Goal: Communication & Community: Answer question/provide support

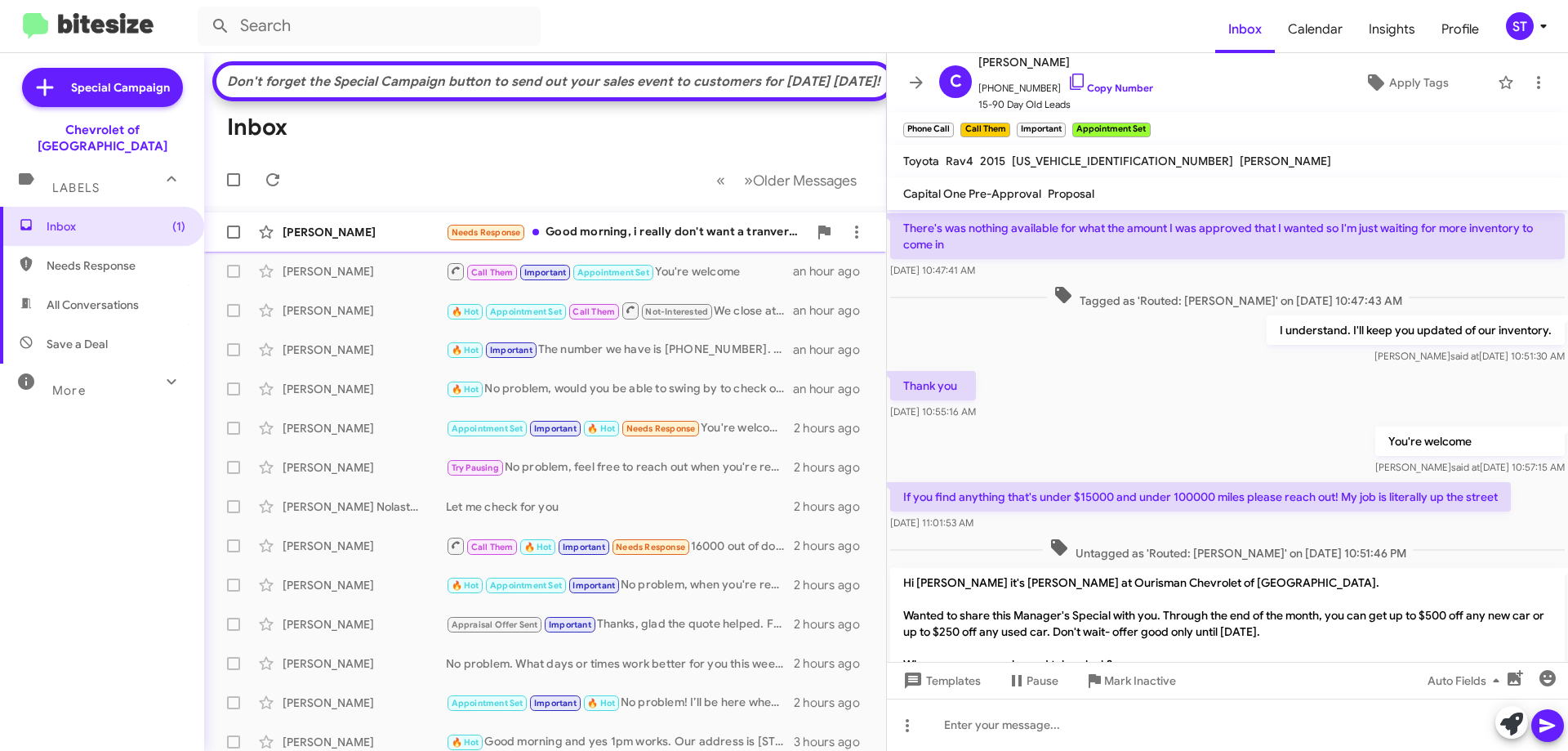
scroll to position [878, 0]
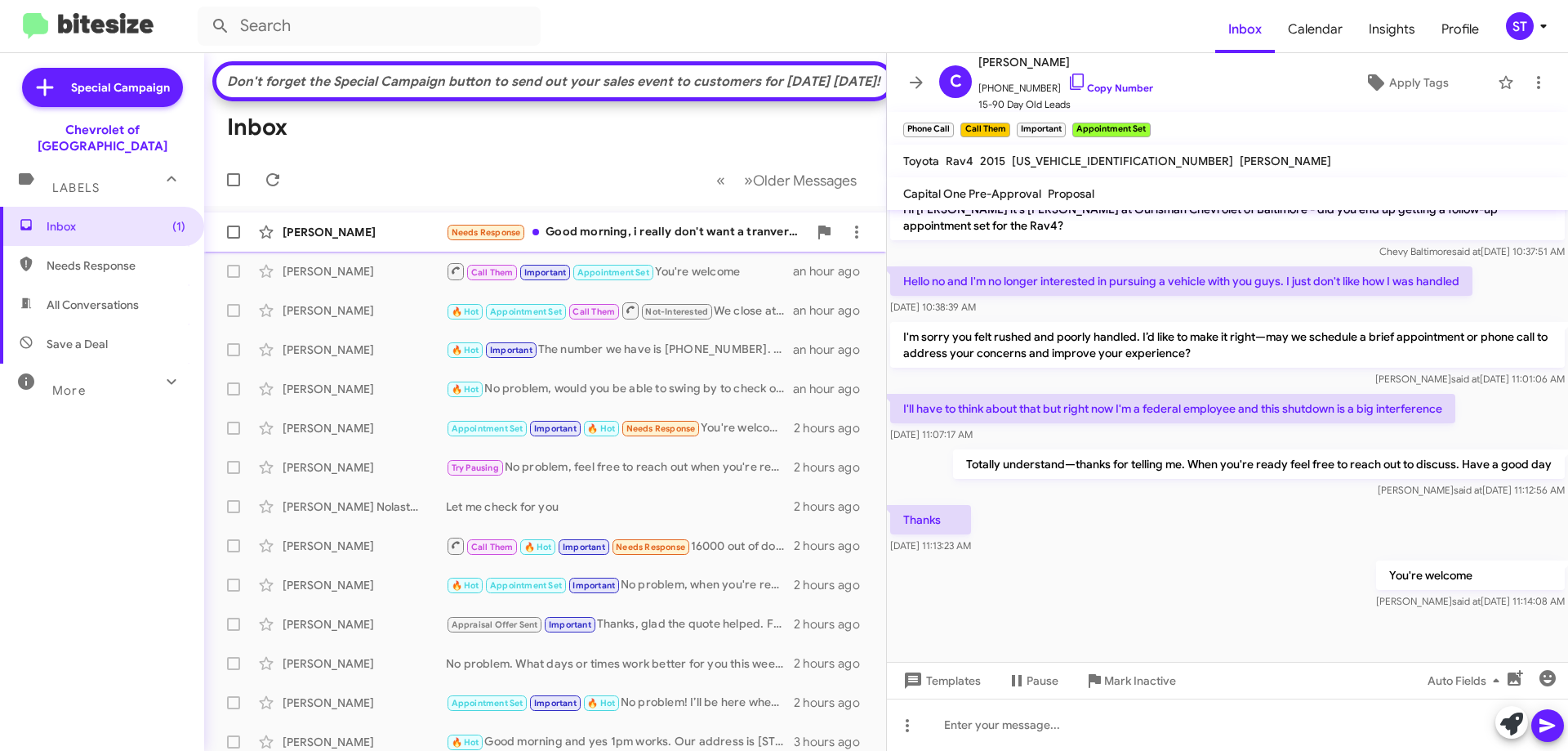
click at [631, 242] on div "Needs Response Good morning, i really don't want a tranverse. My next vehicle h…" at bounding box center [627, 233] width 362 height 19
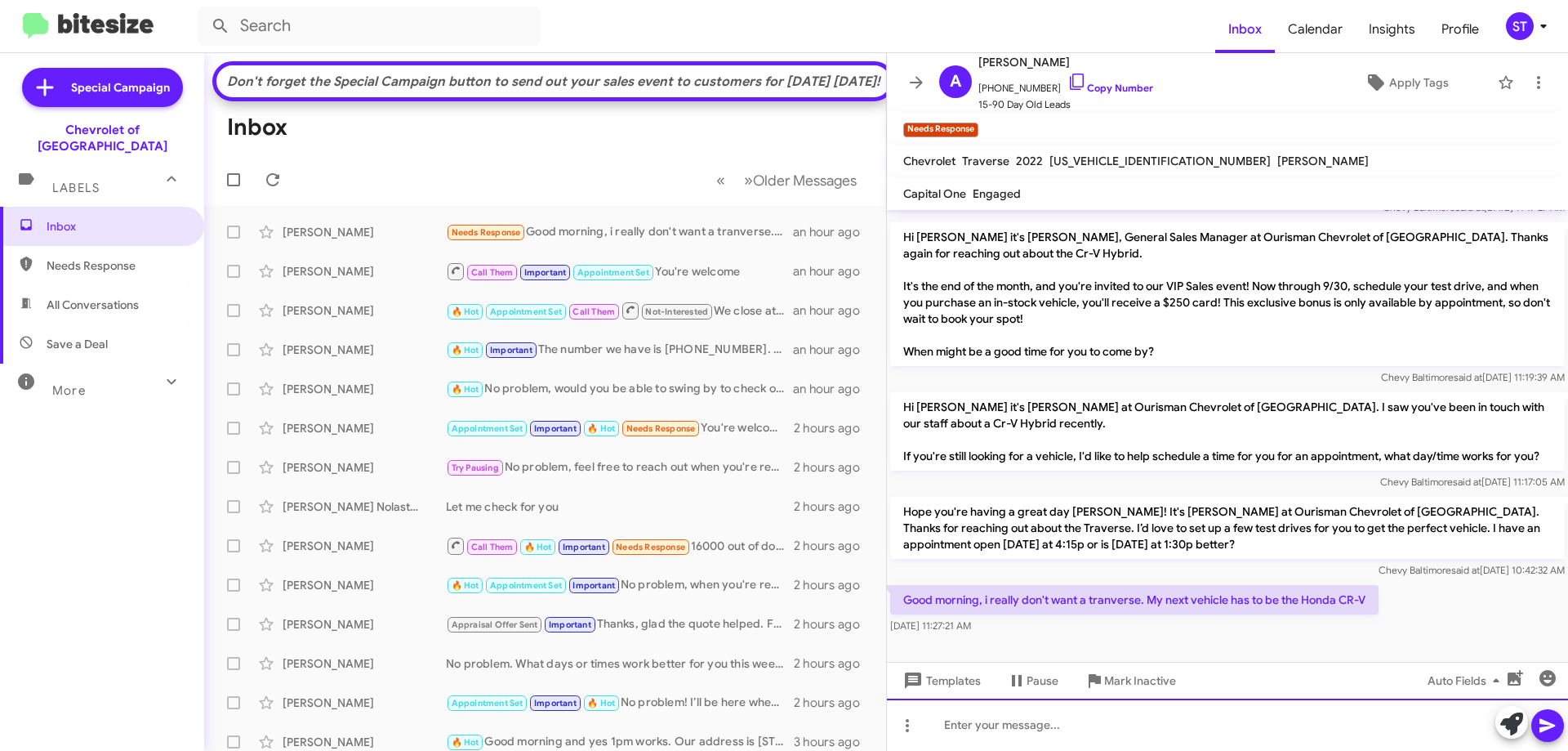
click at [1033, 740] on div at bounding box center [1227, 725] width 681 height 52
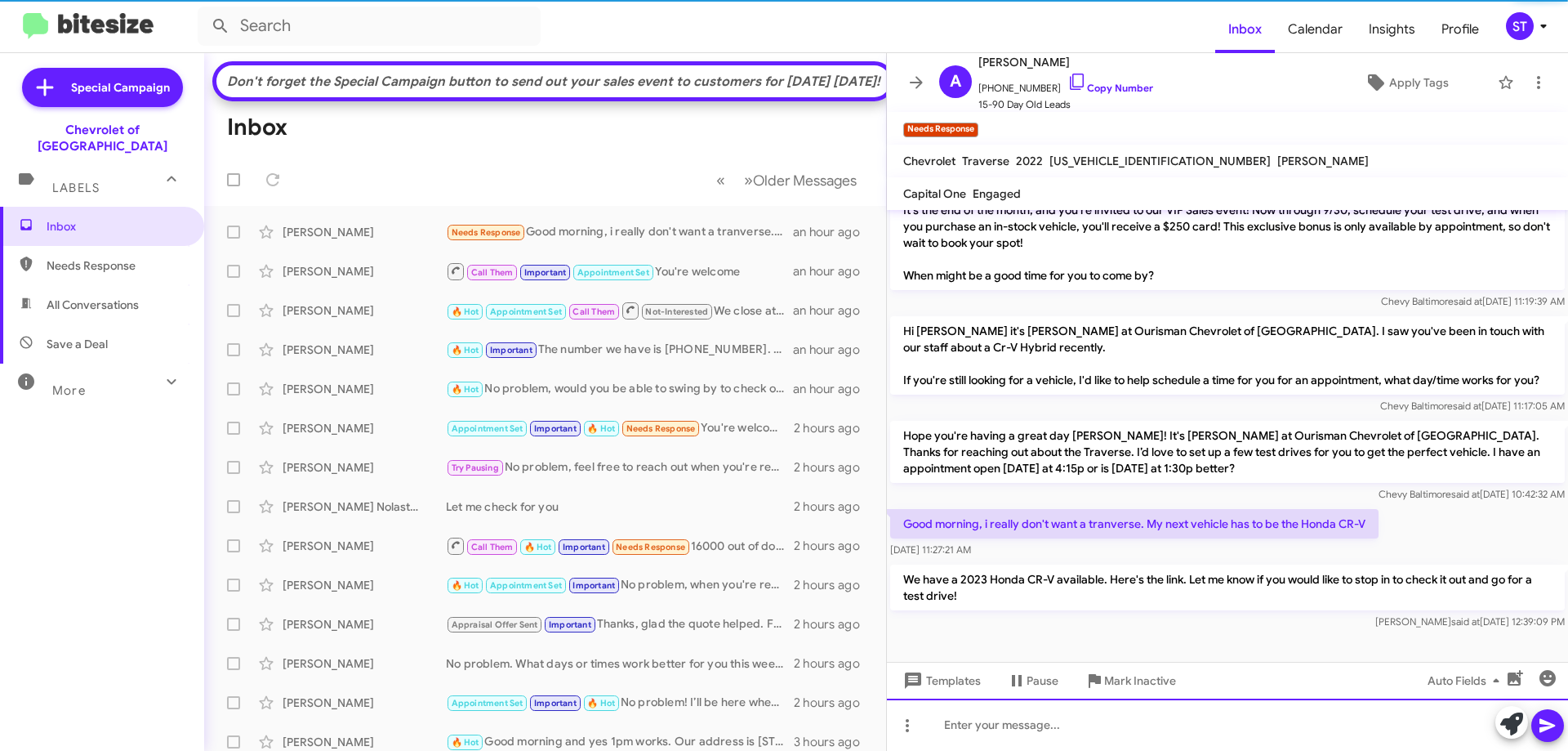
scroll to position [309, 0]
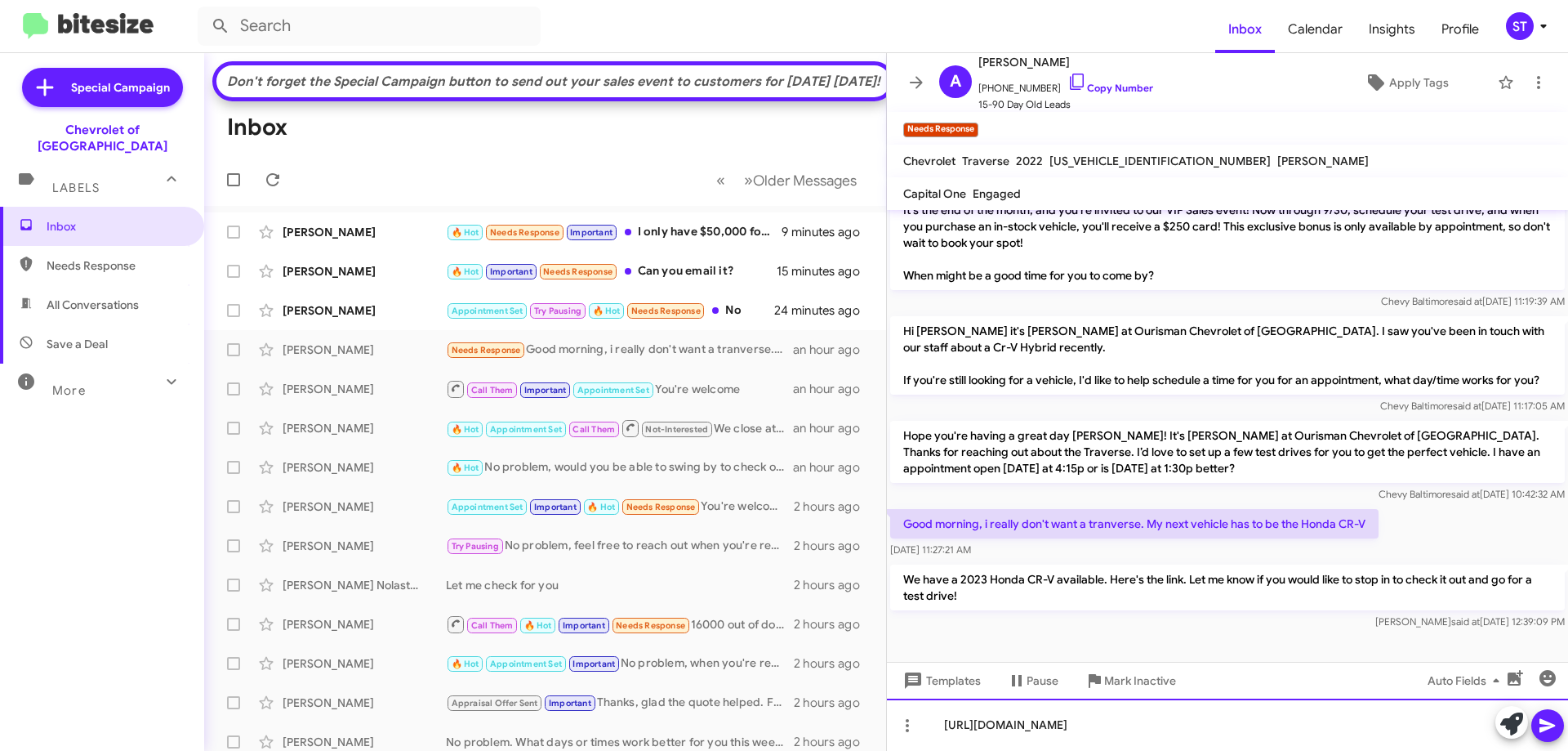
click at [1254, 735] on div "[URL][DOMAIN_NAME]" at bounding box center [1227, 725] width 681 height 52
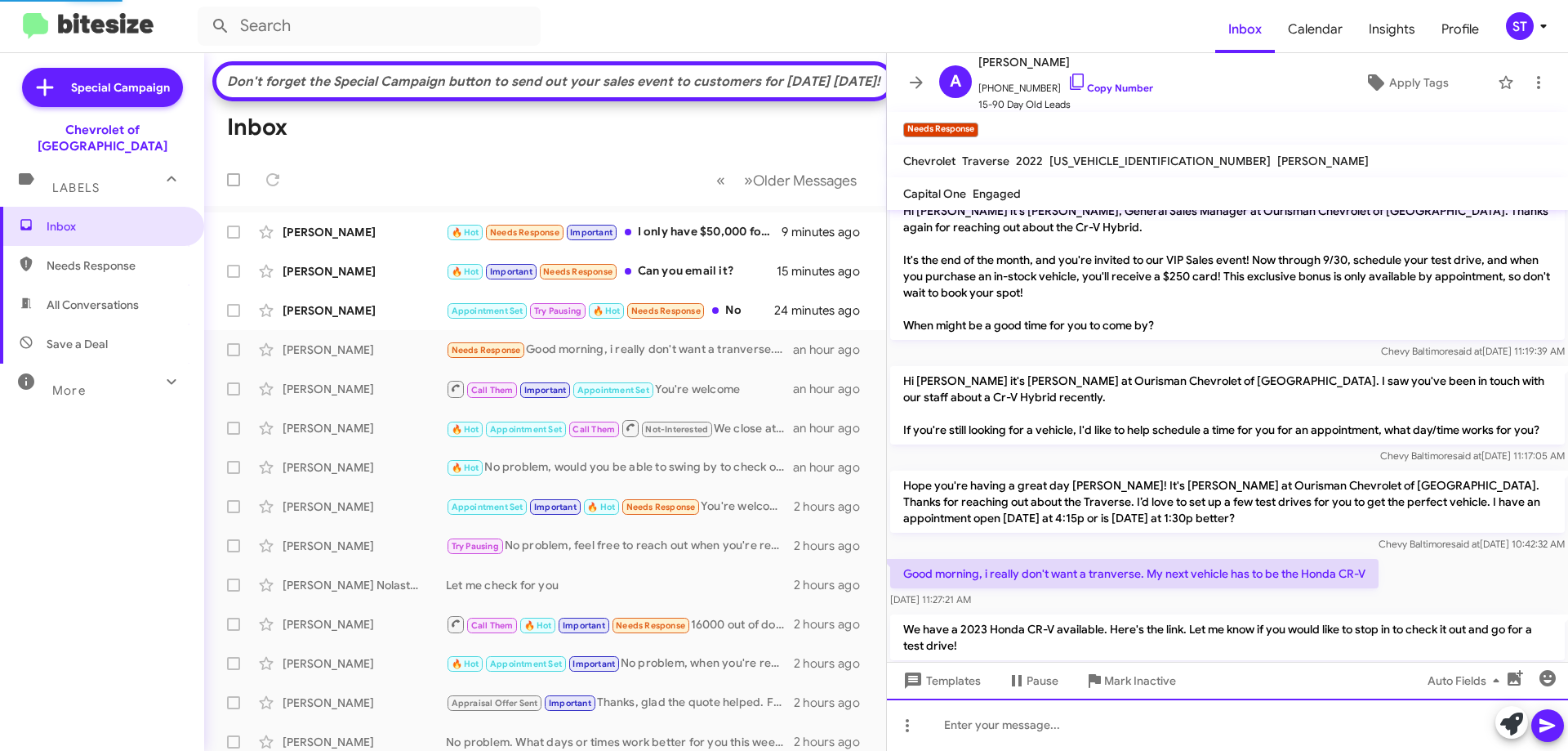
scroll to position [352, 0]
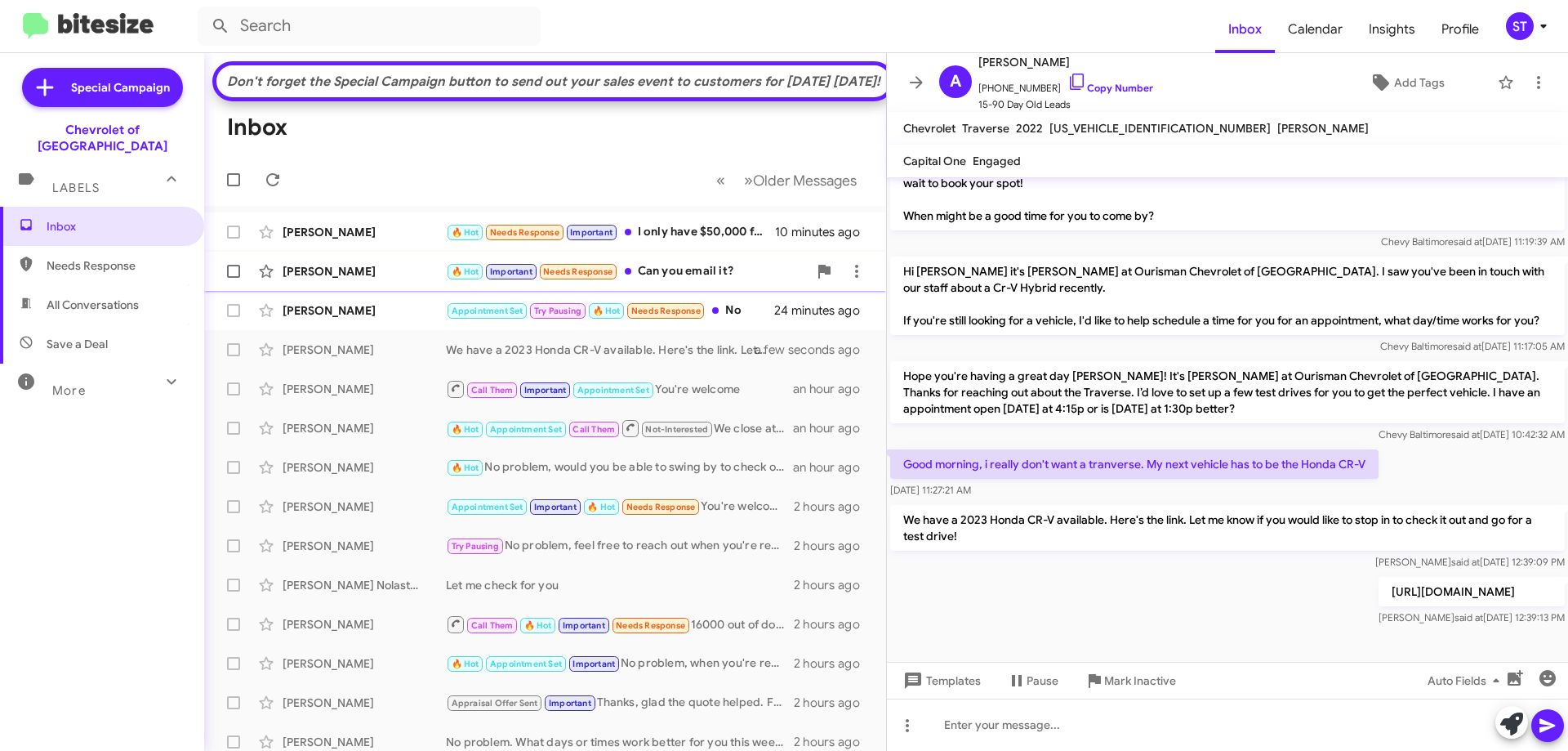
click at [649, 281] on div "🔥 Hot Important Needs Response Can you email it?" at bounding box center [627, 272] width 362 height 19
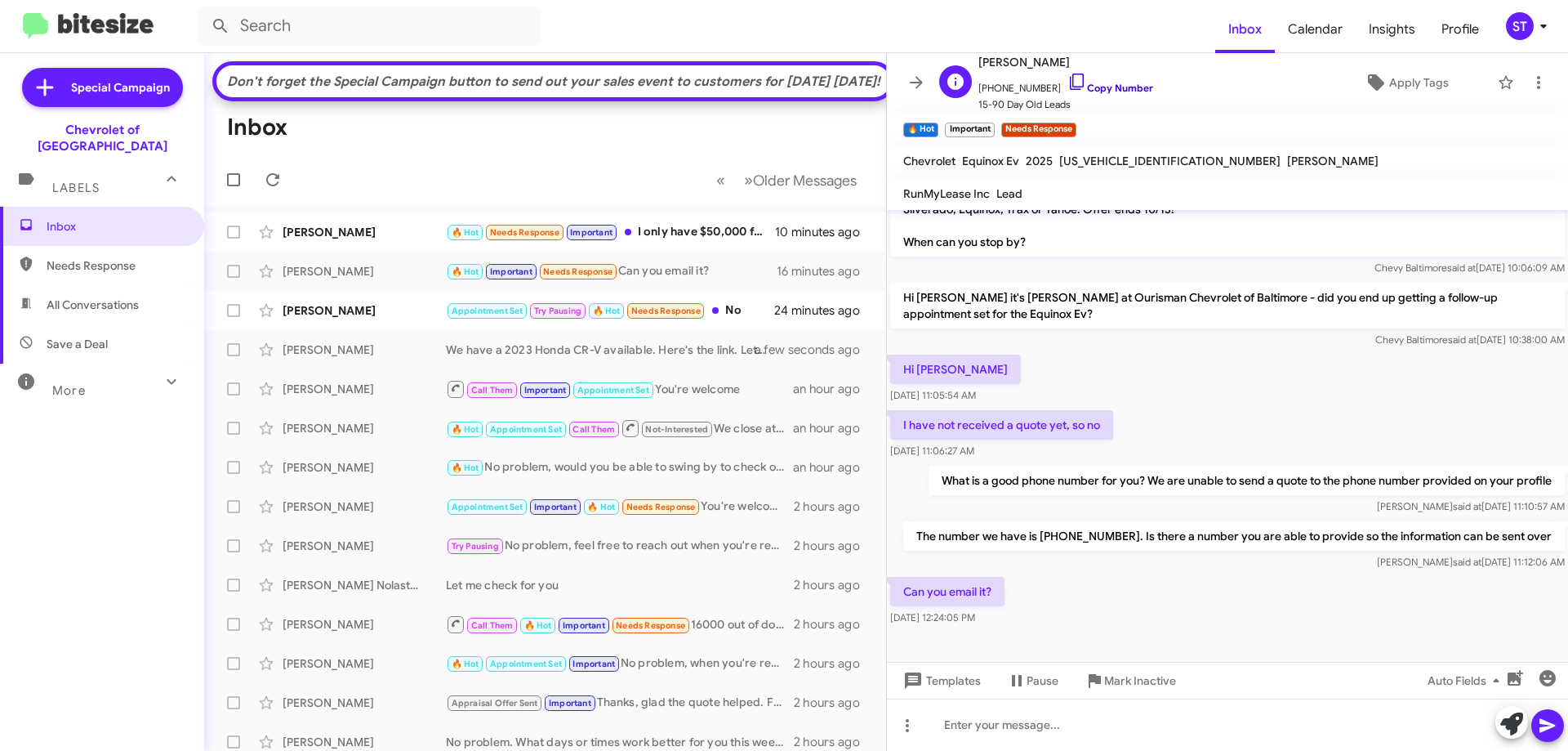
click at [1067, 77] on icon at bounding box center [1077, 82] width 20 height 20
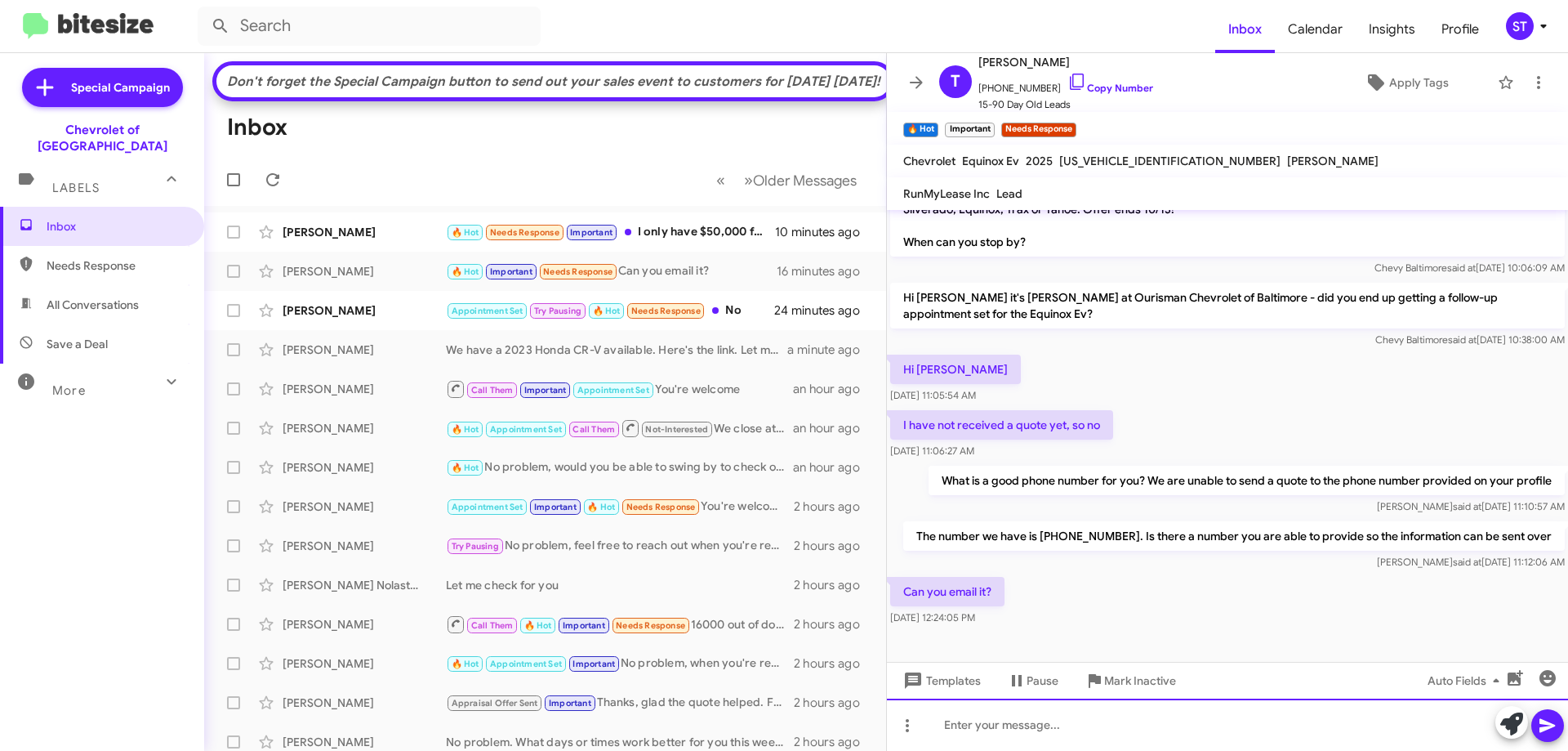
click at [951, 747] on div at bounding box center [1227, 725] width 681 height 52
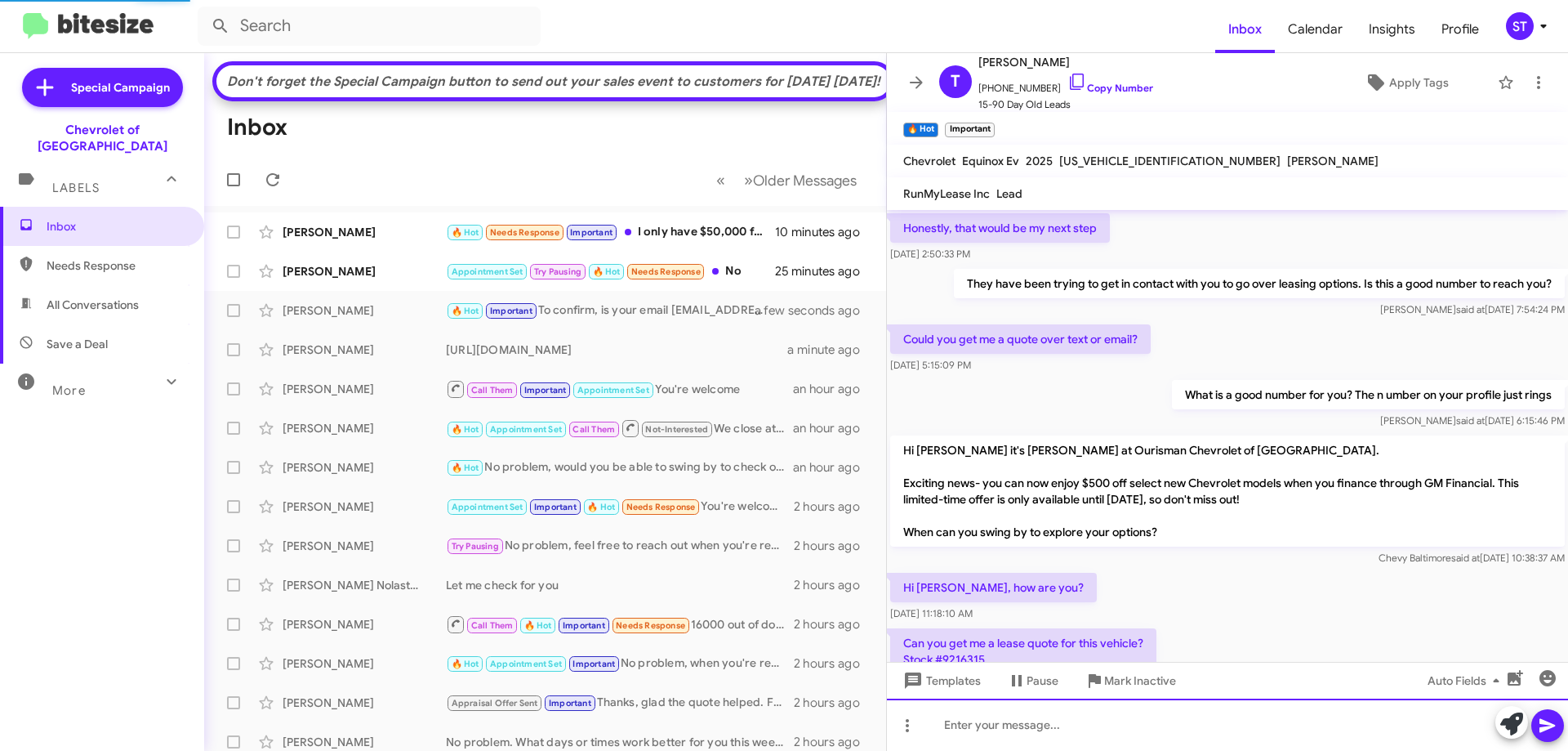
scroll to position [82, 0]
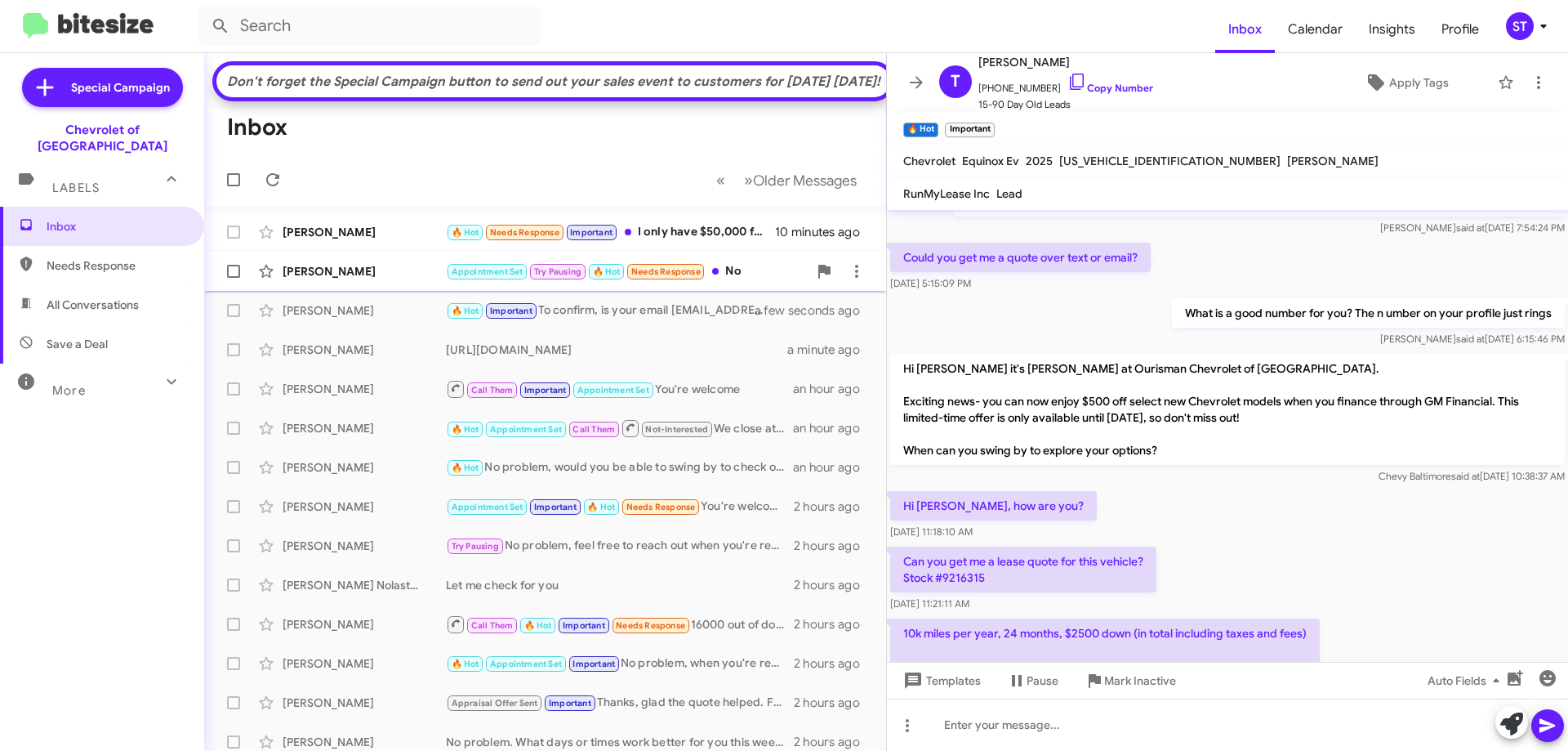
click at [377, 280] on div "[PERSON_NAME]" at bounding box center [364, 271] width 163 height 16
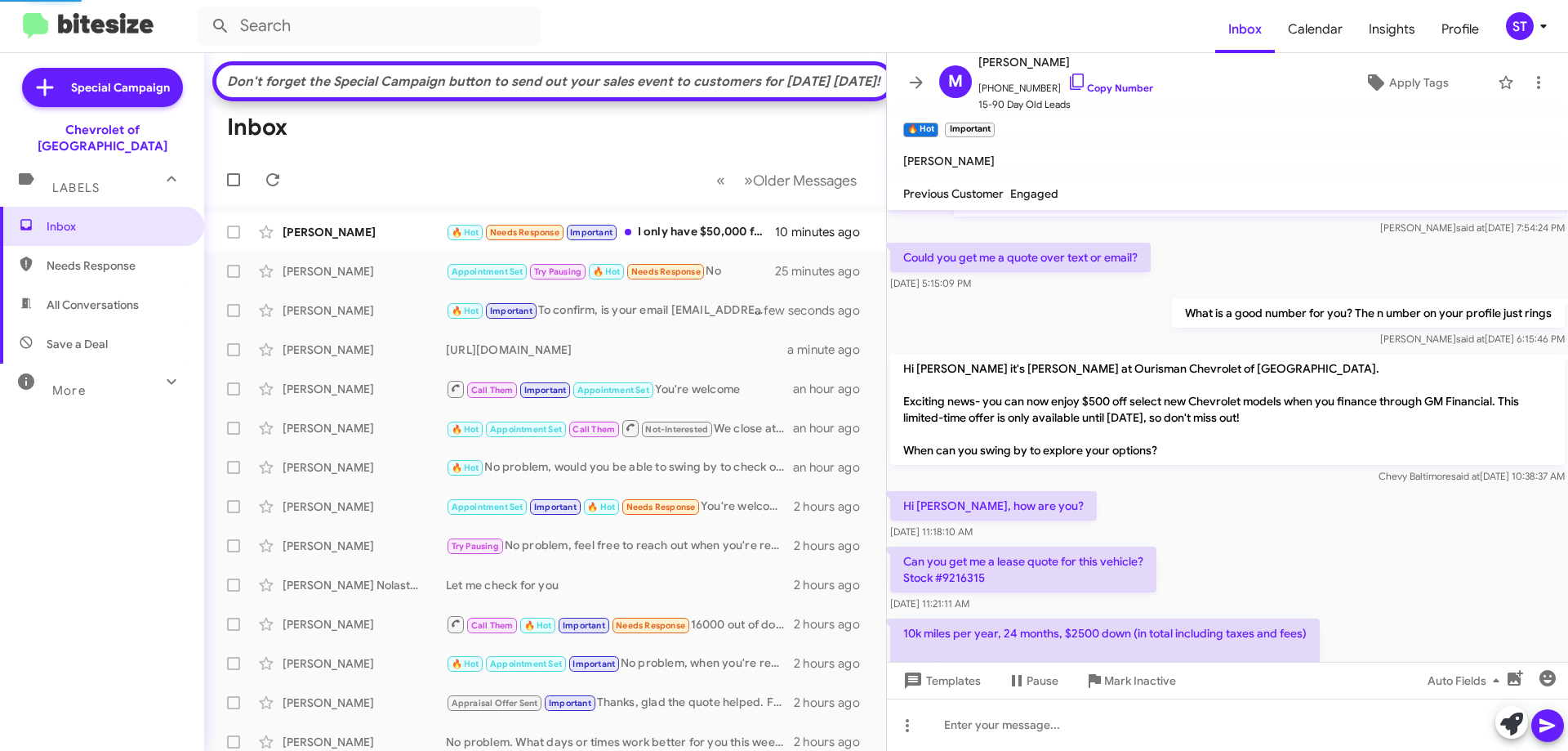
scroll to position [1131, 0]
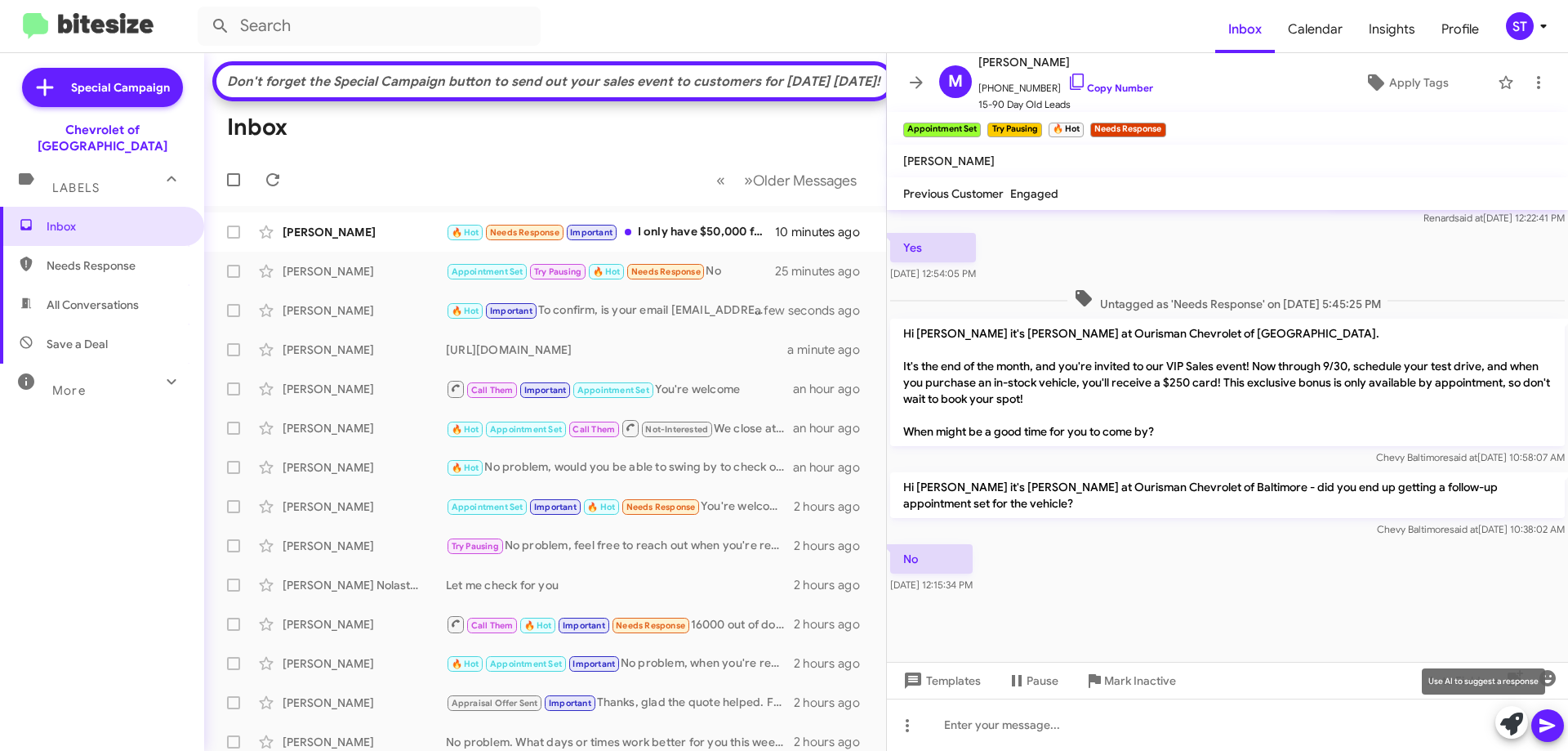
click at [1506, 726] on icon at bounding box center [1512, 724] width 23 height 23
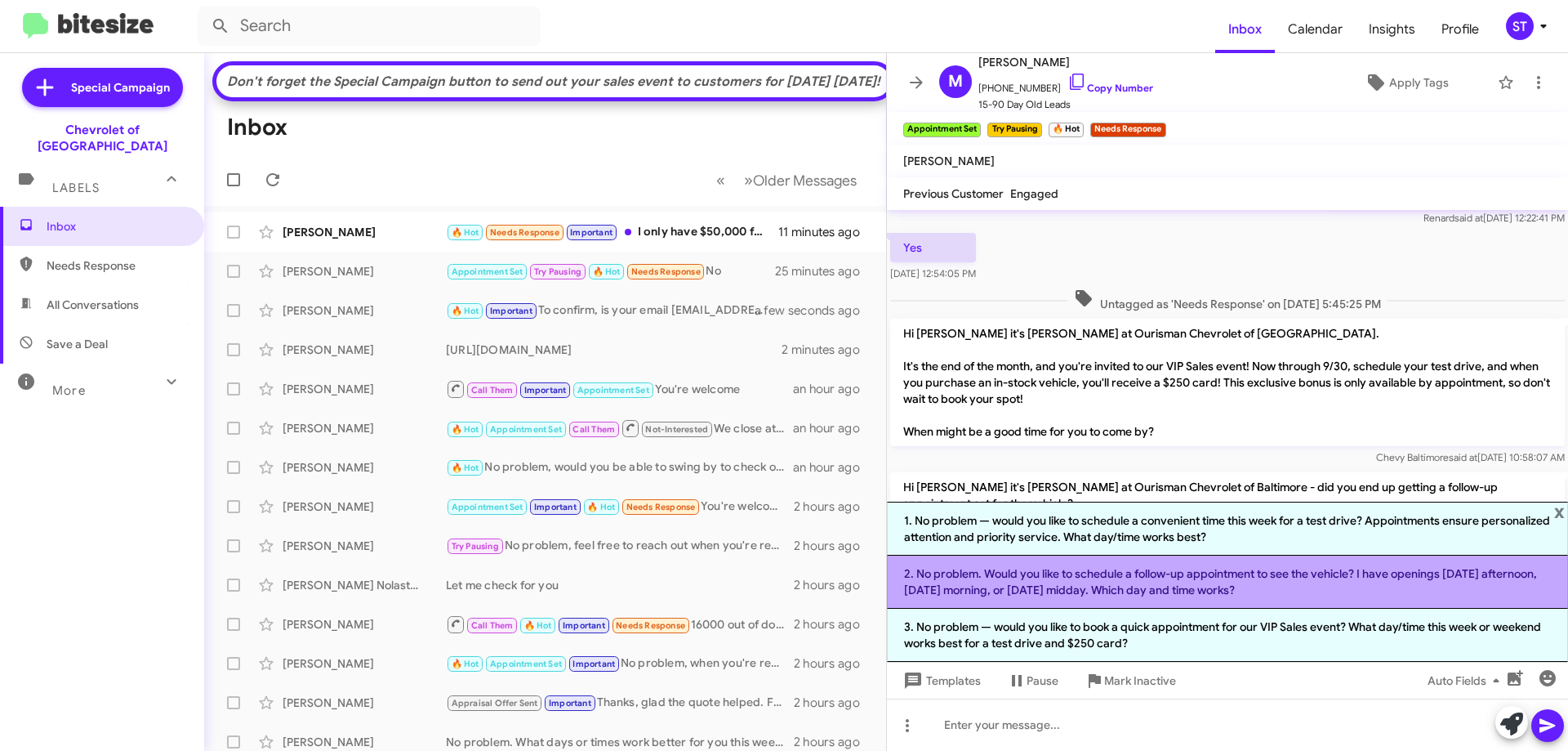
click at [1082, 575] on li "2. No problem. Would you like to schedule a follow-up appointment to see the ve…" at bounding box center [1227, 582] width 681 height 53
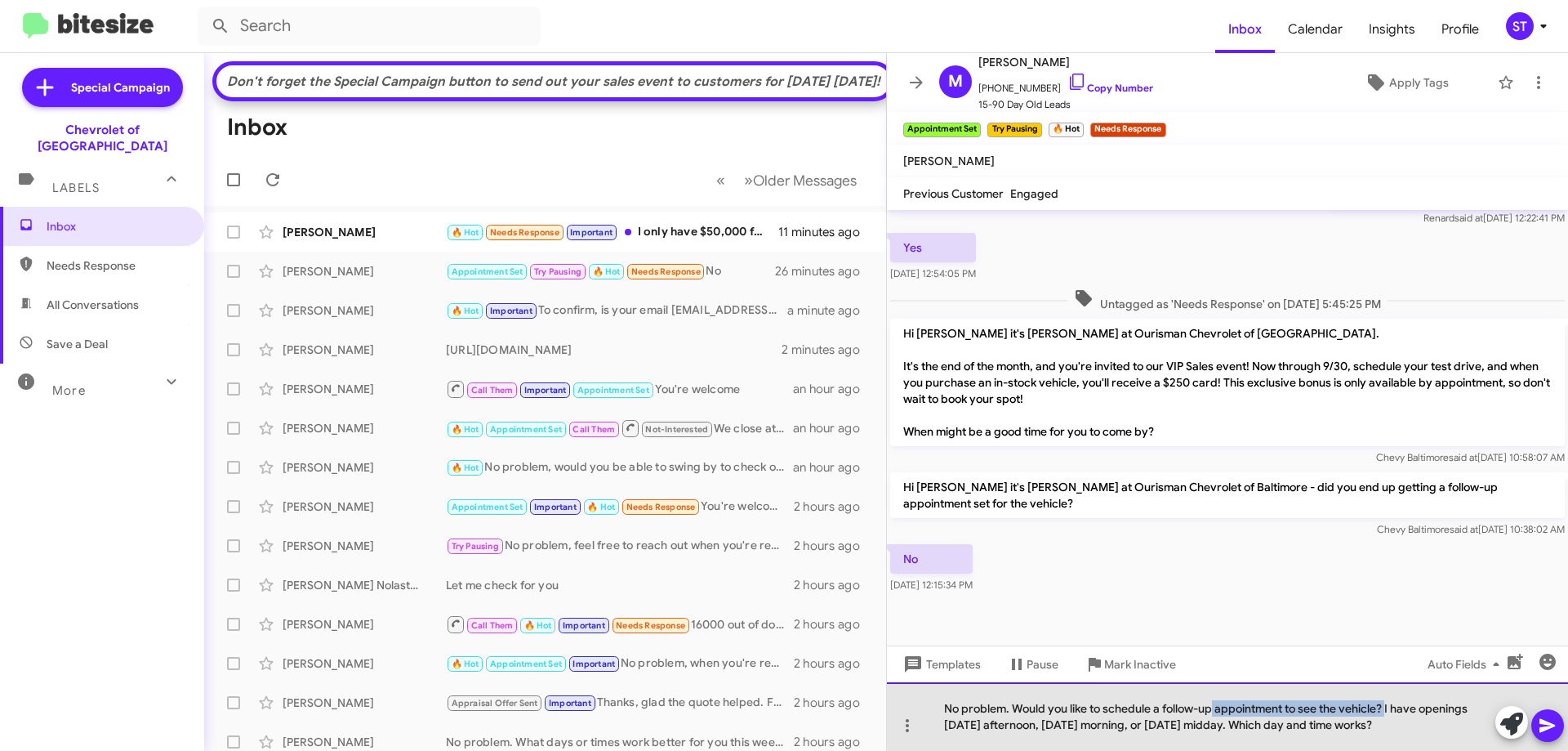
drag, startPoint x: 1389, startPoint y: 708, endPoint x: 1213, endPoint y: 702, distance: 176.1
click at [1213, 702] on div "No problem. Would you like to schedule a follow-up appointment to see the vehic…" at bounding box center [1227, 716] width 681 height 69
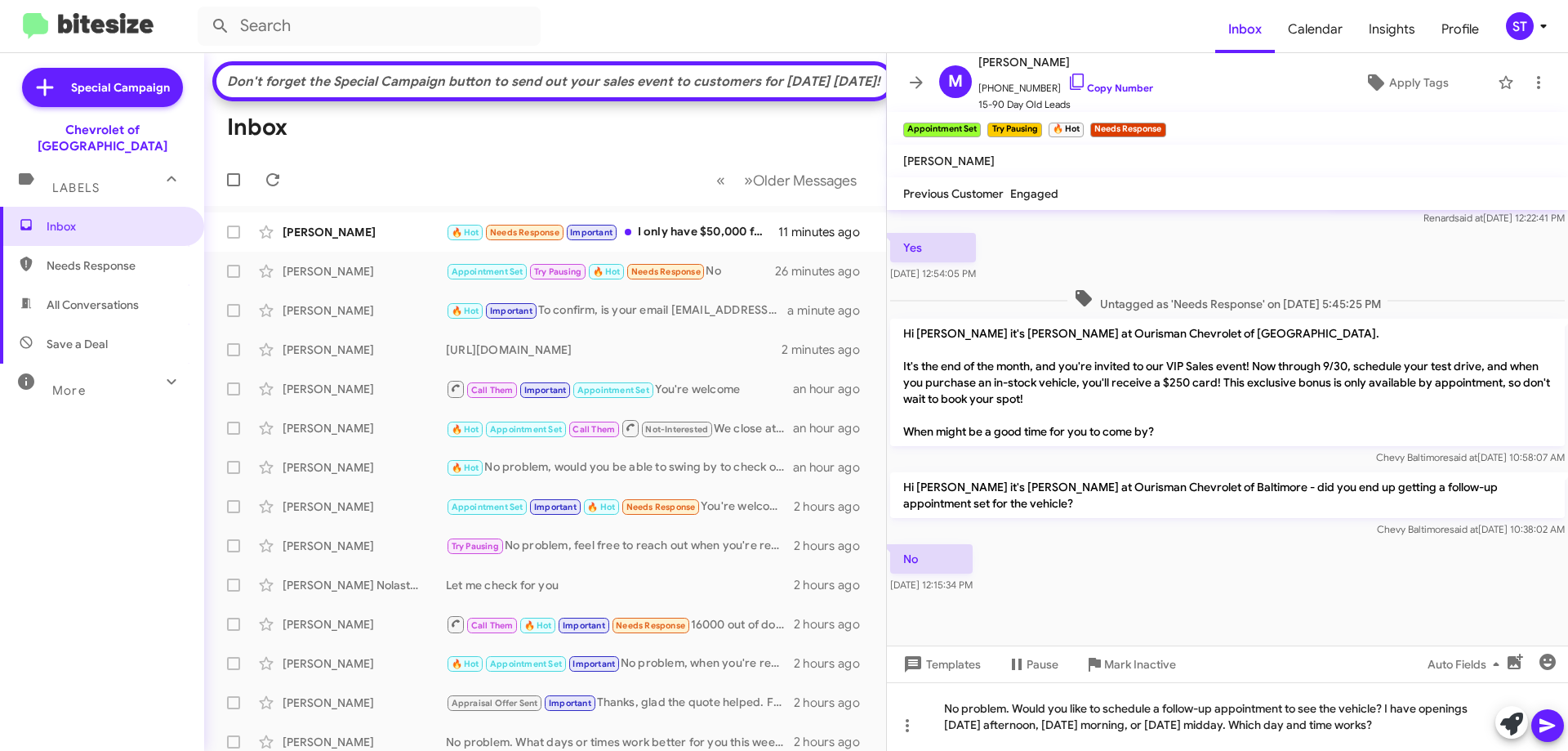
click at [1261, 679] on div "Templates Pause Mark Inactive Auto Fields" at bounding box center [1227, 663] width 681 height 36
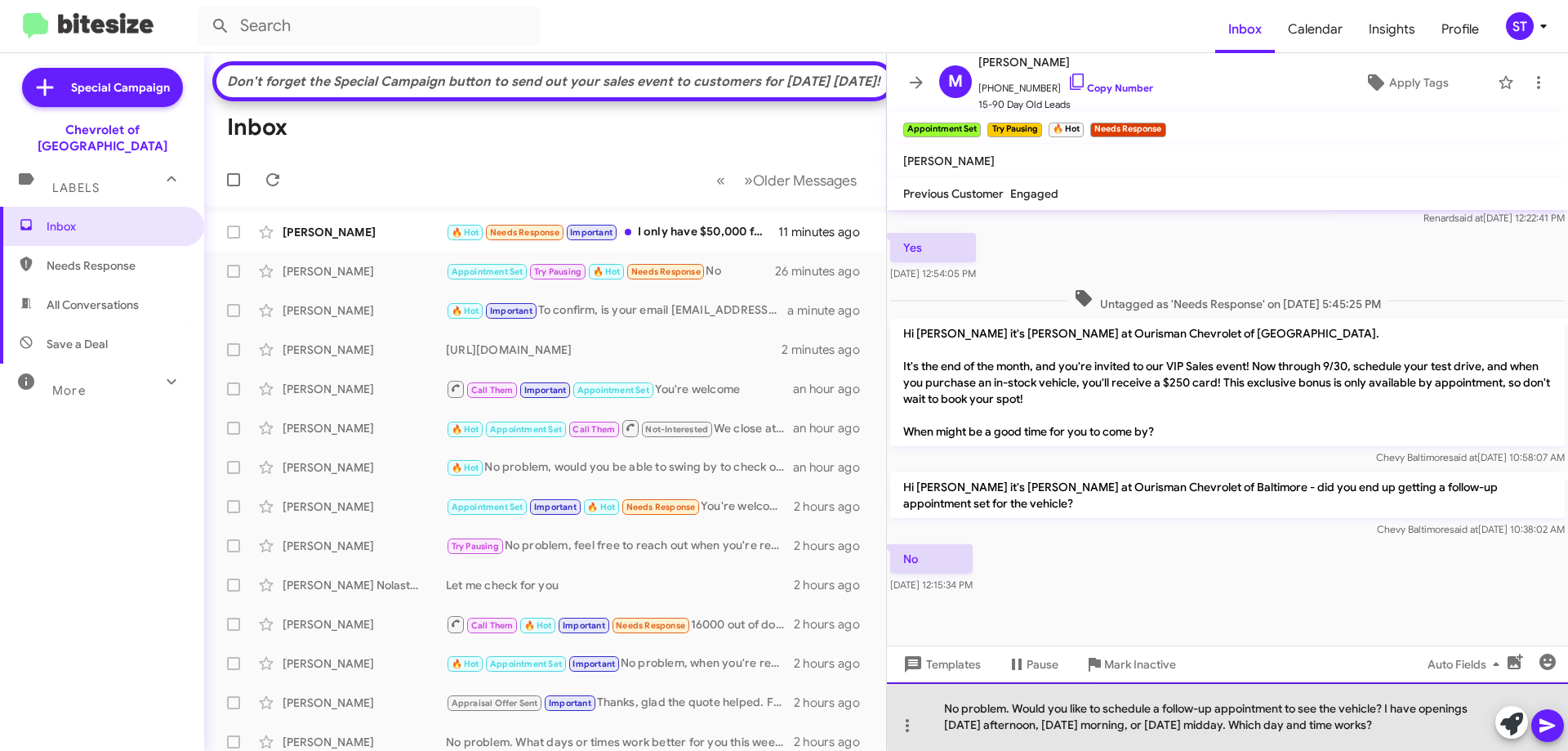
click at [1387, 715] on div "No problem. Would you like to schedule a follow-up appointment to see the vehic…" at bounding box center [1227, 716] width 681 height 69
click at [1376, 710] on div "No problem. Would you like to schedule a follow-up appointment to see the vehic…" at bounding box center [1227, 716] width 681 height 69
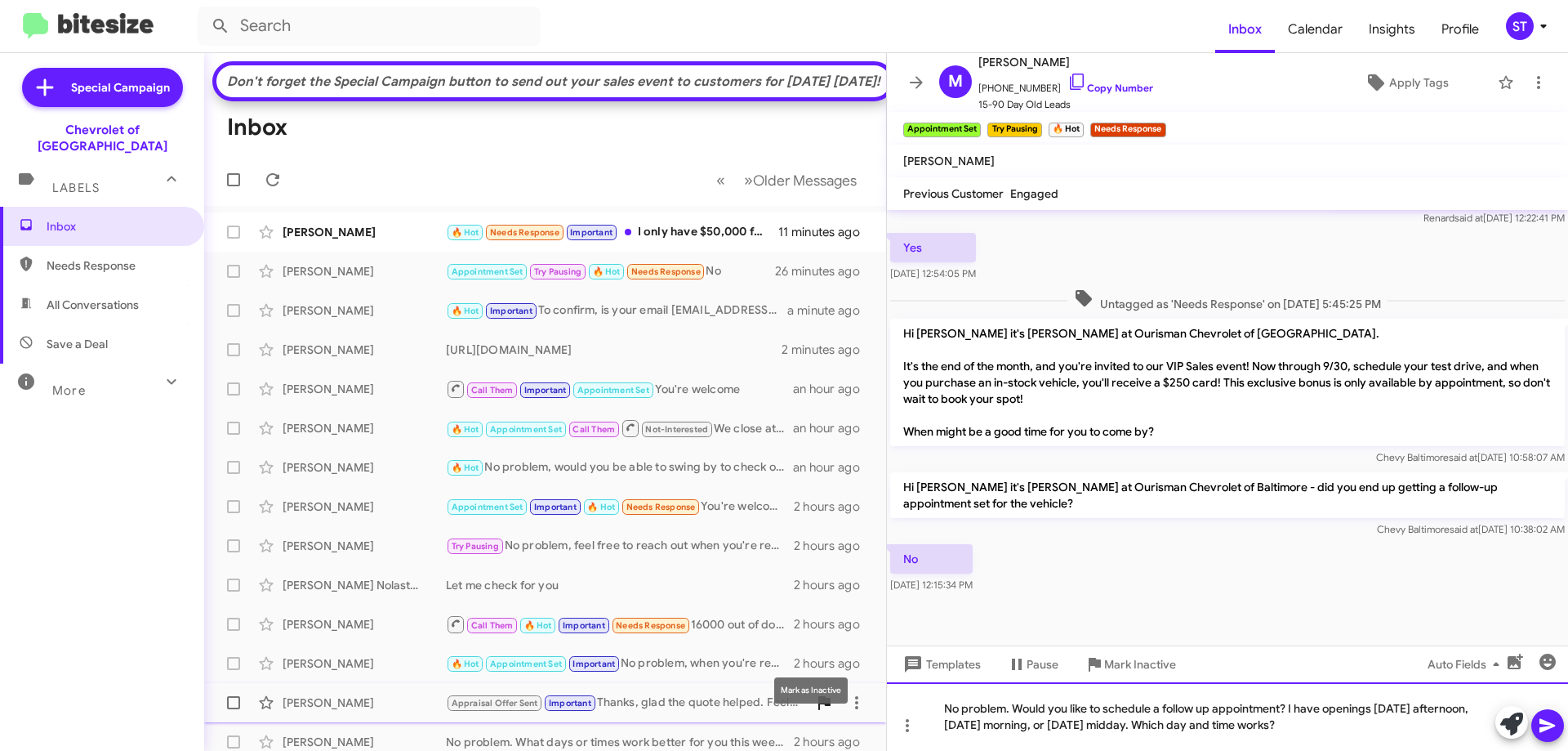
drag, startPoint x: 1311, startPoint y: 725, endPoint x: 810, endPoint y: 737, distance: 501.1
click at [810, 737] on div "Don't forget the Special Campaign button to send out your sales event to custom…" at bounding box center [886, 402] width 1364 height 698
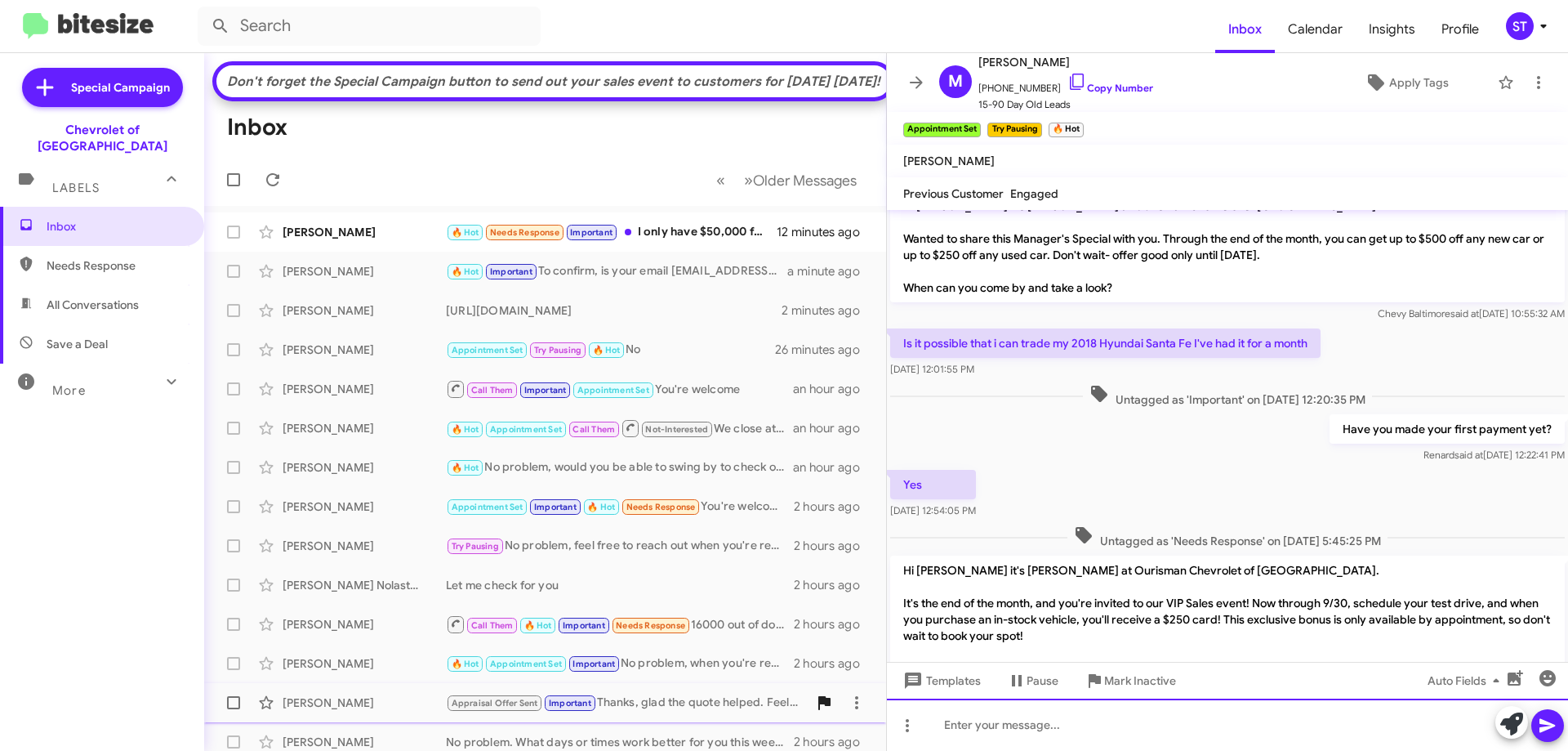
scroll to position [0, 0]
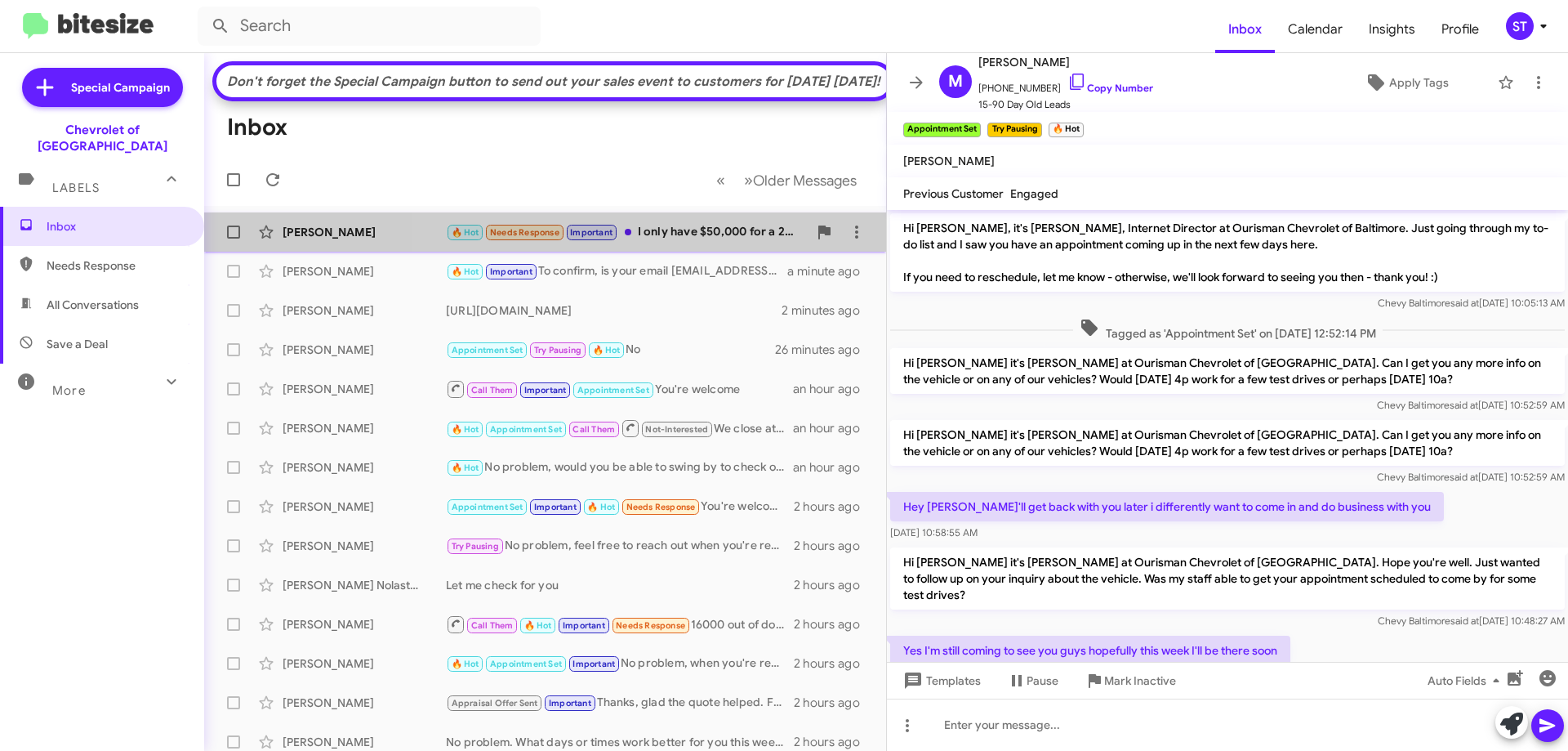
click at [693, 242] on div "🔥 Hot Needs Response Important I only have $50,000 for a 2500 pickup if you can…" at bounding box center [627, 233] width 362 height 19
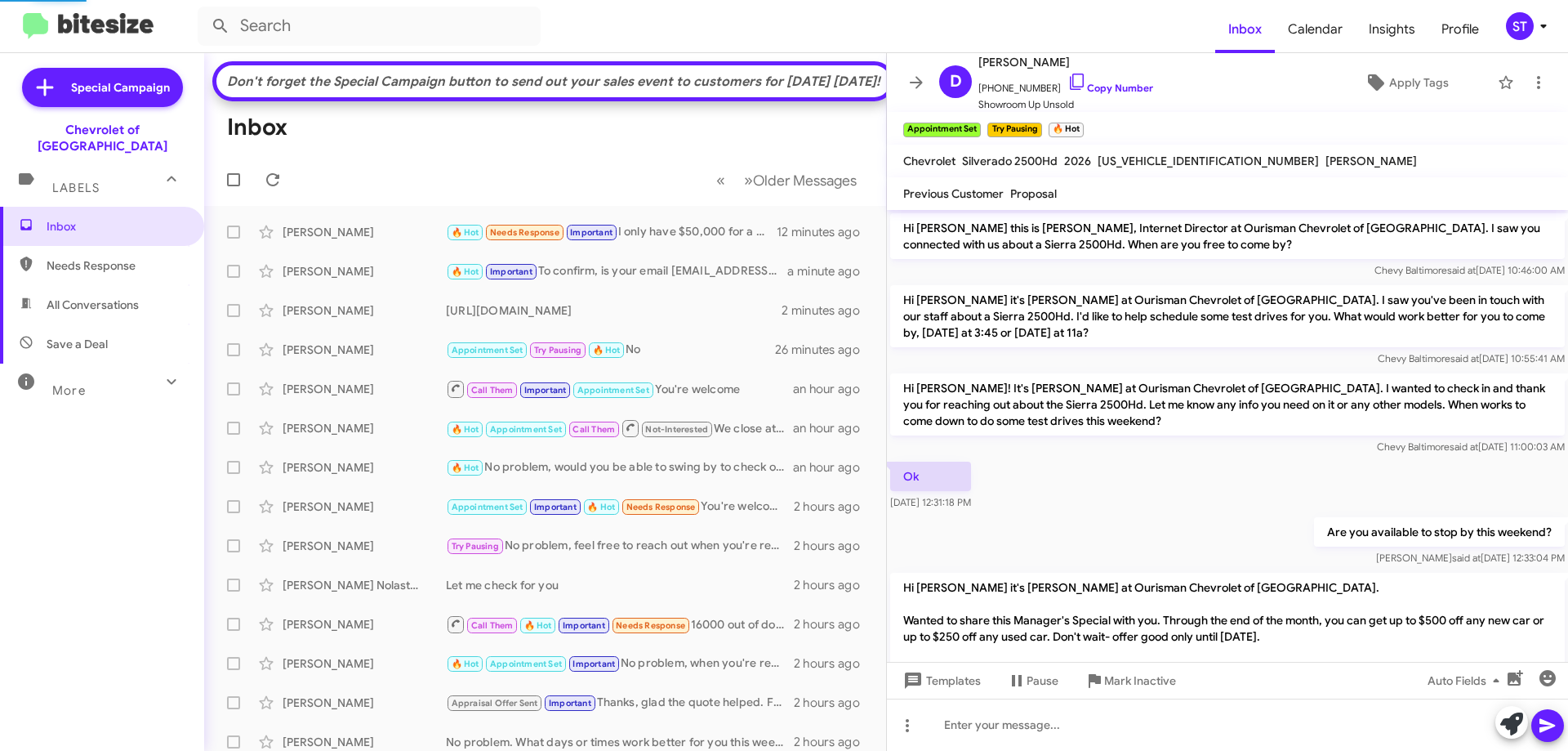
scroll to position [575, 0]
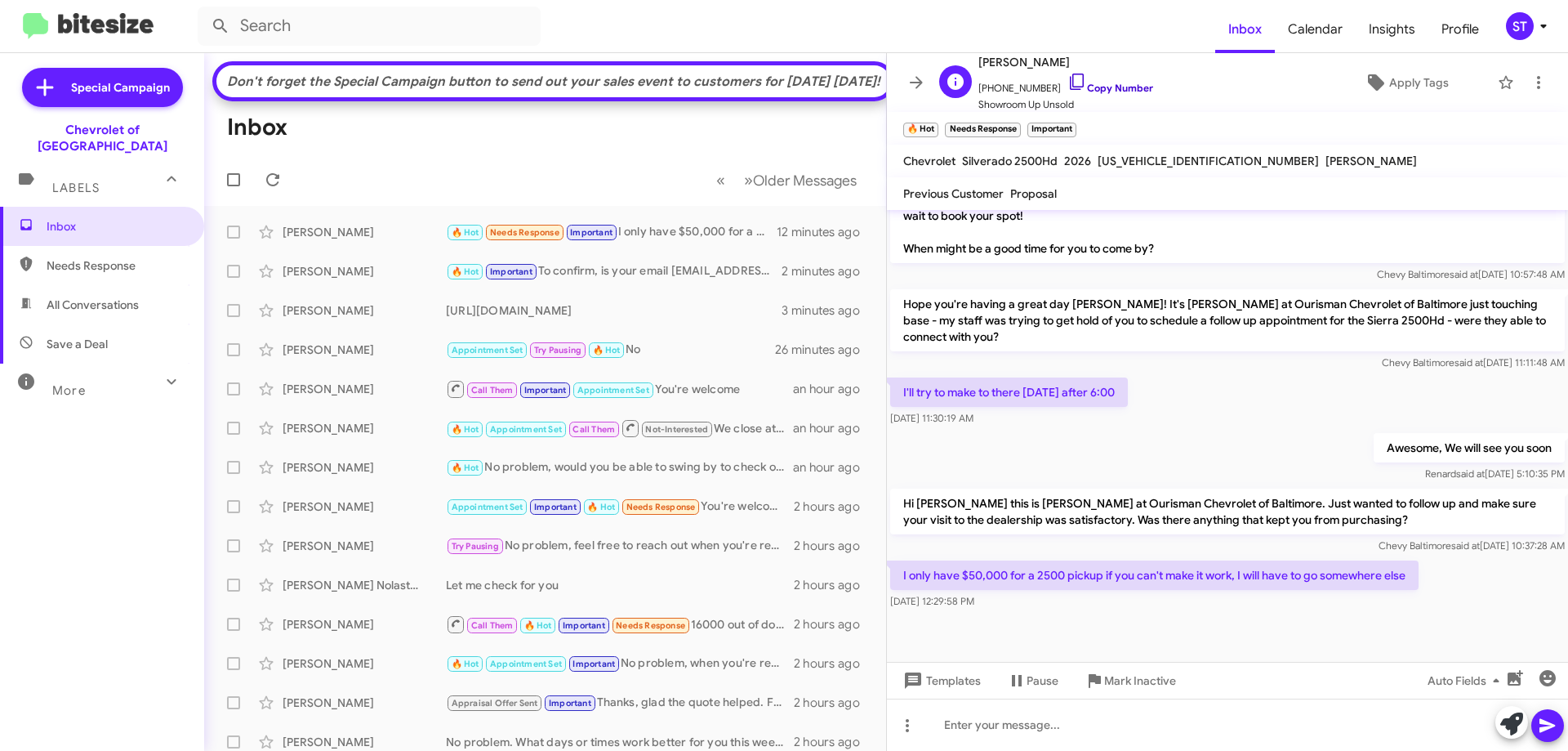
click at [1067, 84] on icon at bounding box center [1077, 82] width 20 height 20
drag, startPoint x: 1407, startPoint y: 576, endPoint x: 1186, endPoint y: 576, distance: 221.0
click at [1297, 579] on p "I only have $50,000 for a 2500 pickup if you can't make it work, I will have to…" at bounding box center [1154, 576] width 528 height 30
click at [1183, 650] on div at bounding box center [1227, 637] width 681 height 49
drag, startPoint x: 903, startPoint y: 574, endPoint x: 1413, endPoint y: 581, distance: 510.0
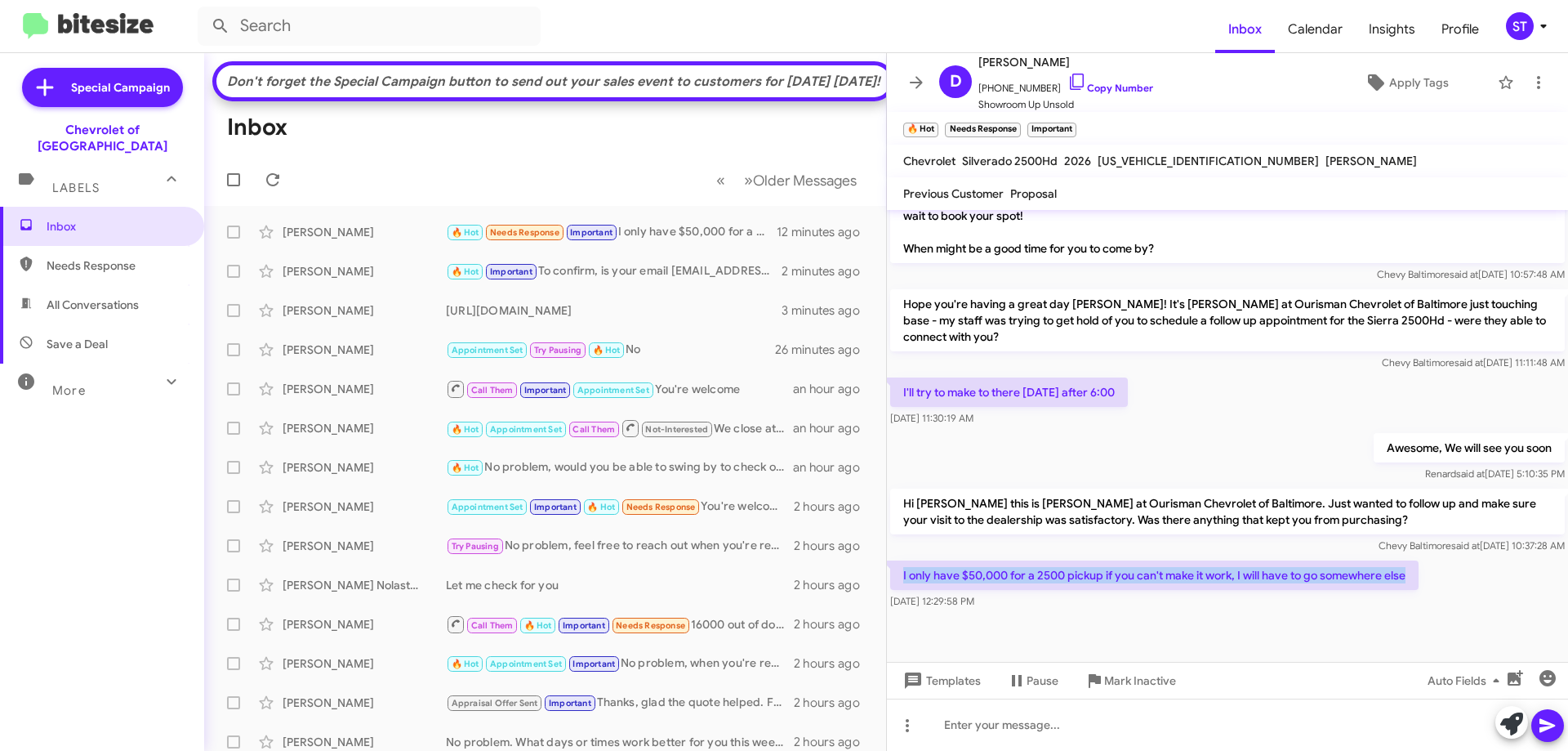
click at [1413, 581] on p "I only have $50,000 for a 2500 pickup if you can't make it work, I will have to…" at bounding box center [1154, 576] width 528 height 30
copy p "I only have $50,000 for a 2500 pickup if you can't make it work, I will have to…"
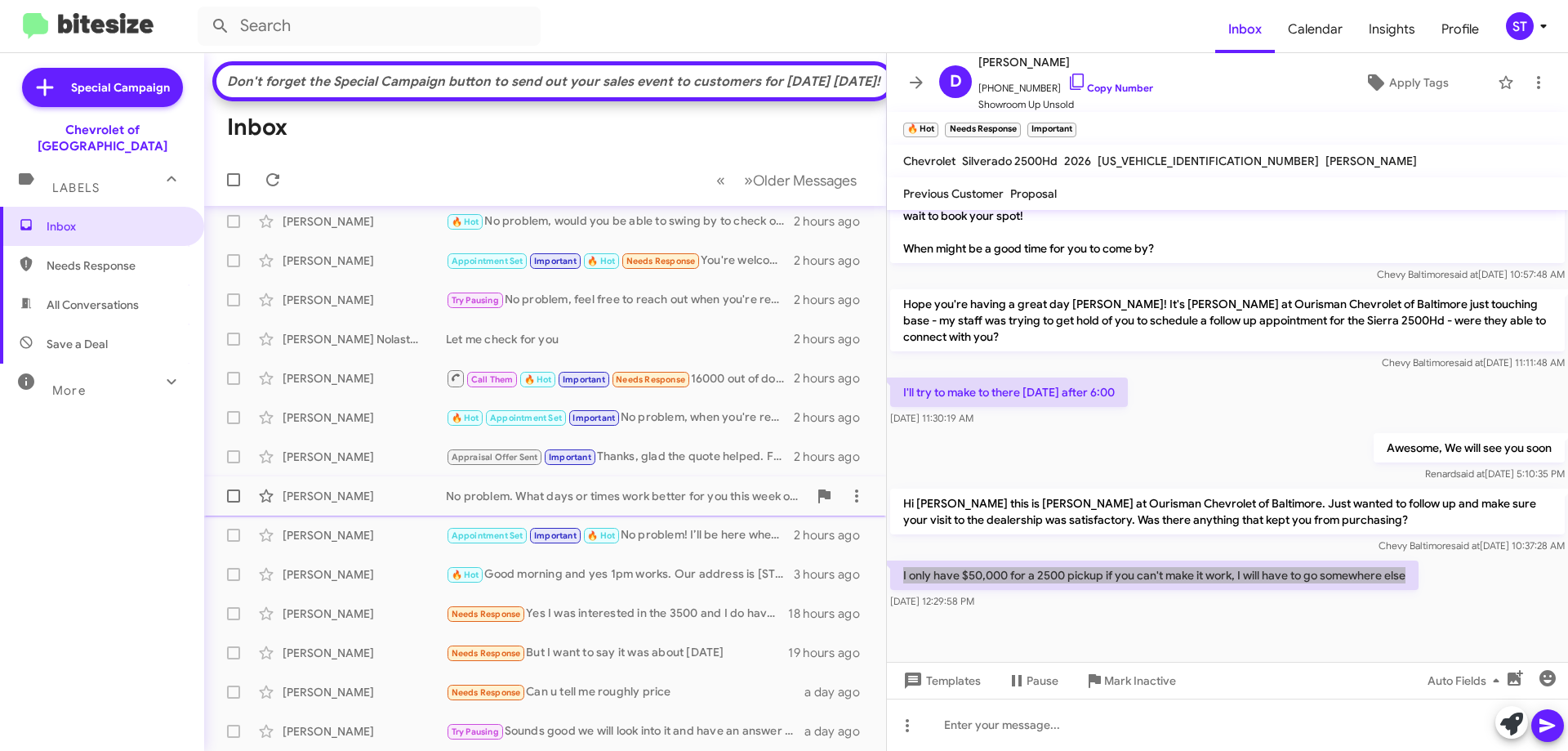
scroll to position [0, 0]
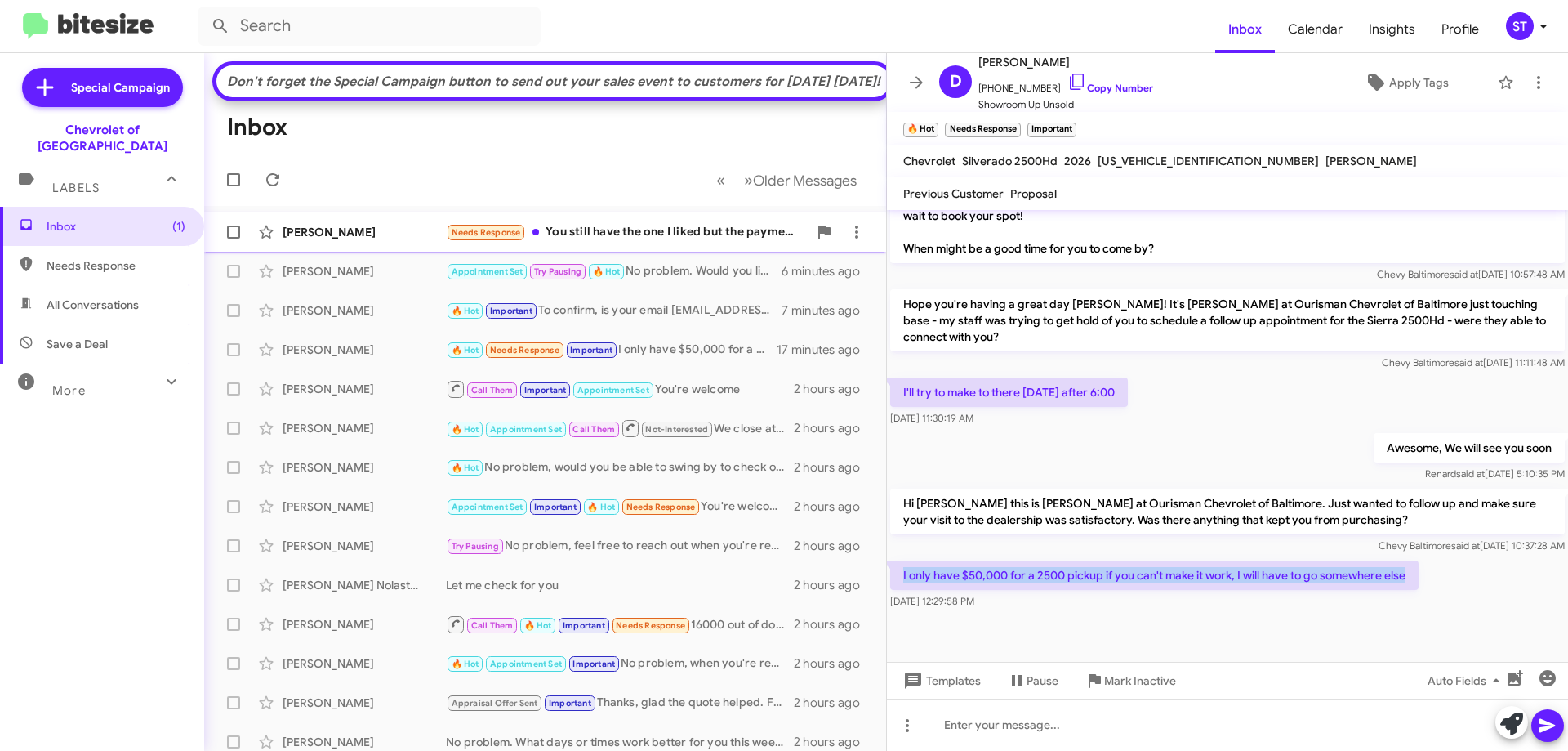
click at [607, 242] on div "Needs Response You still have the one I liked but the payment was too high. How…" at bounding box center [627, 233] width 362 height 19
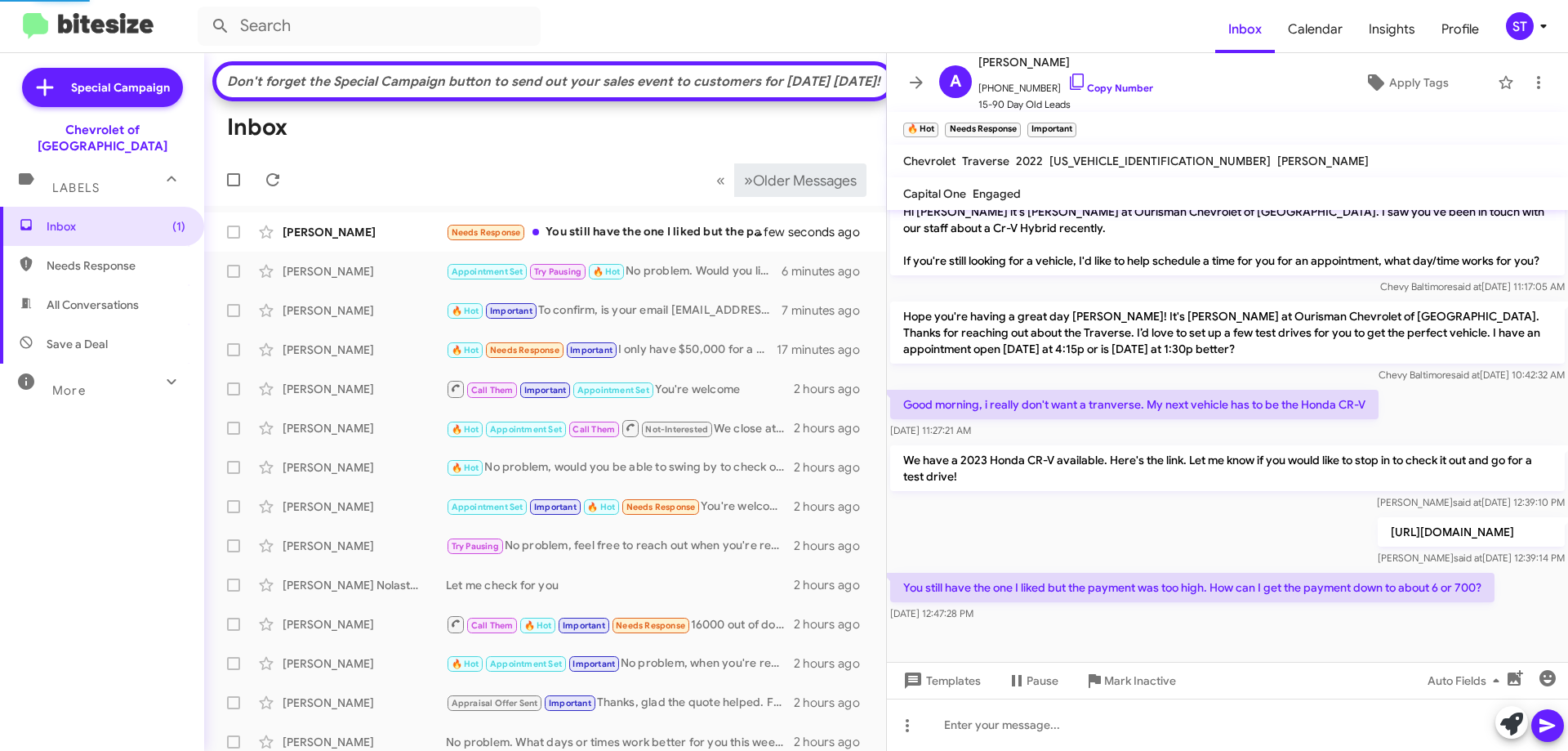
scroll to position [445, 0]
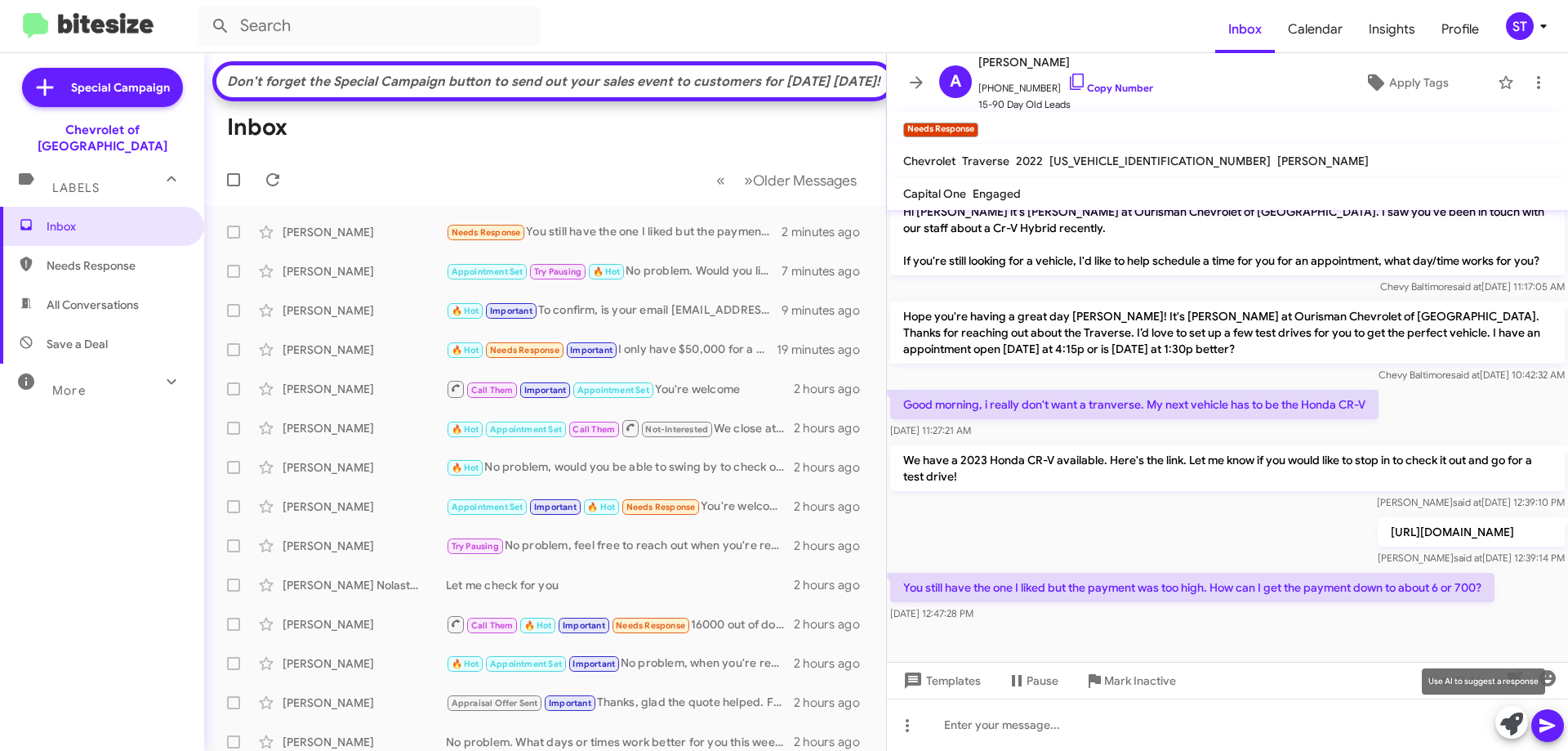
click at [1512, 737] on span at bounding box center [1512, 723] width 23 height 36
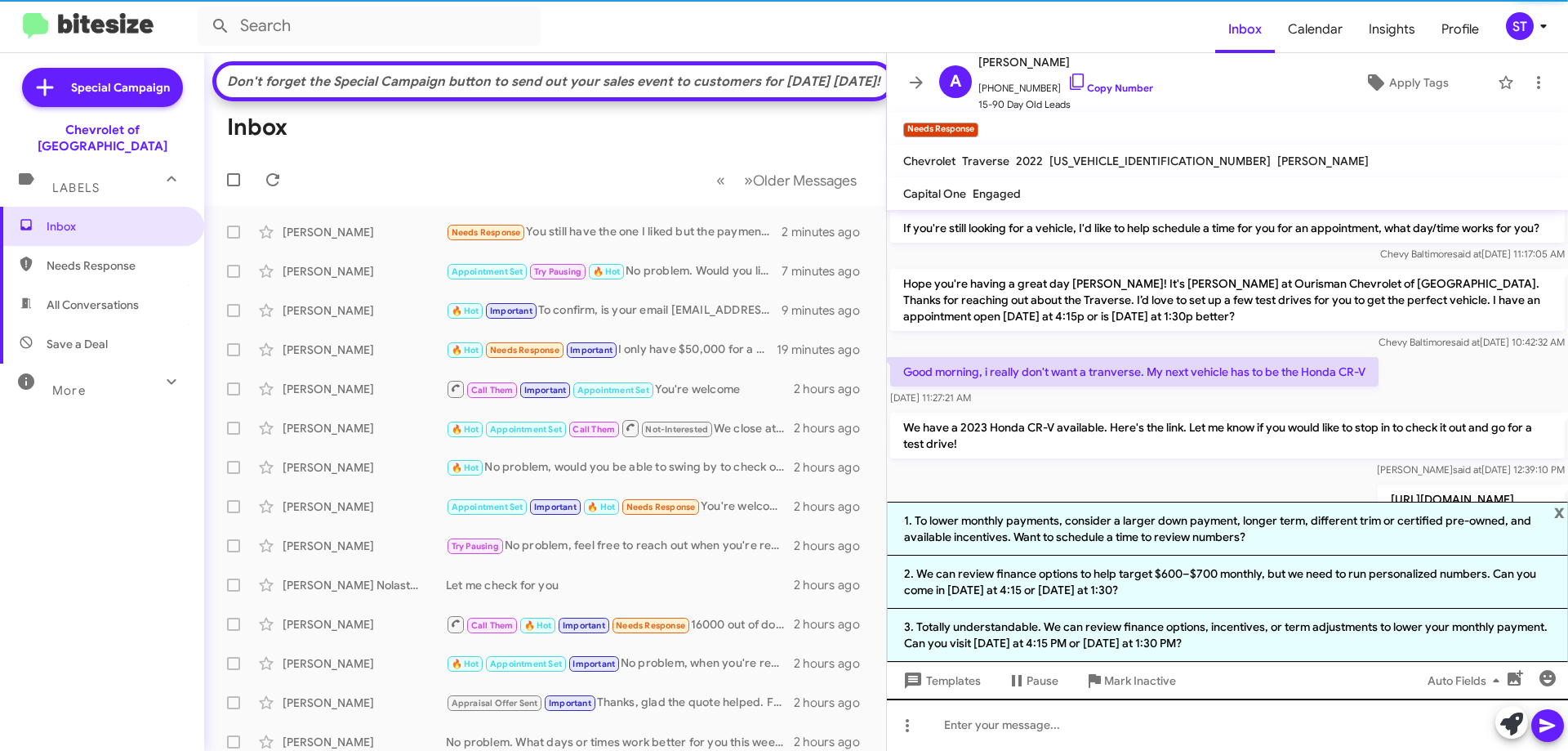
scroll to position [575, 0]
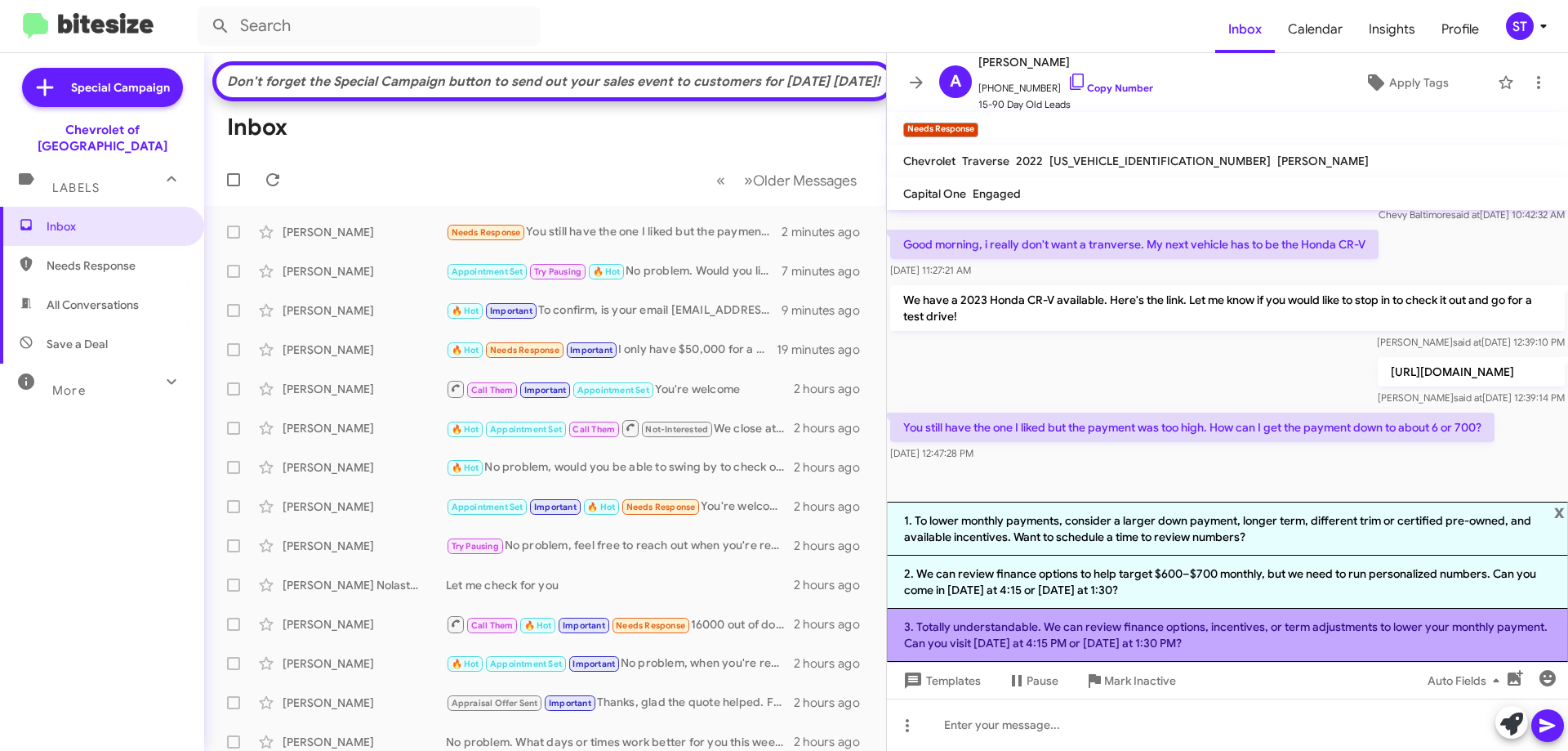
click at [1132, 642] on li "3. Totally understandable. We can review finance options, incentives, or term a…" at bounding box center [1227, 635] width 681 height 53
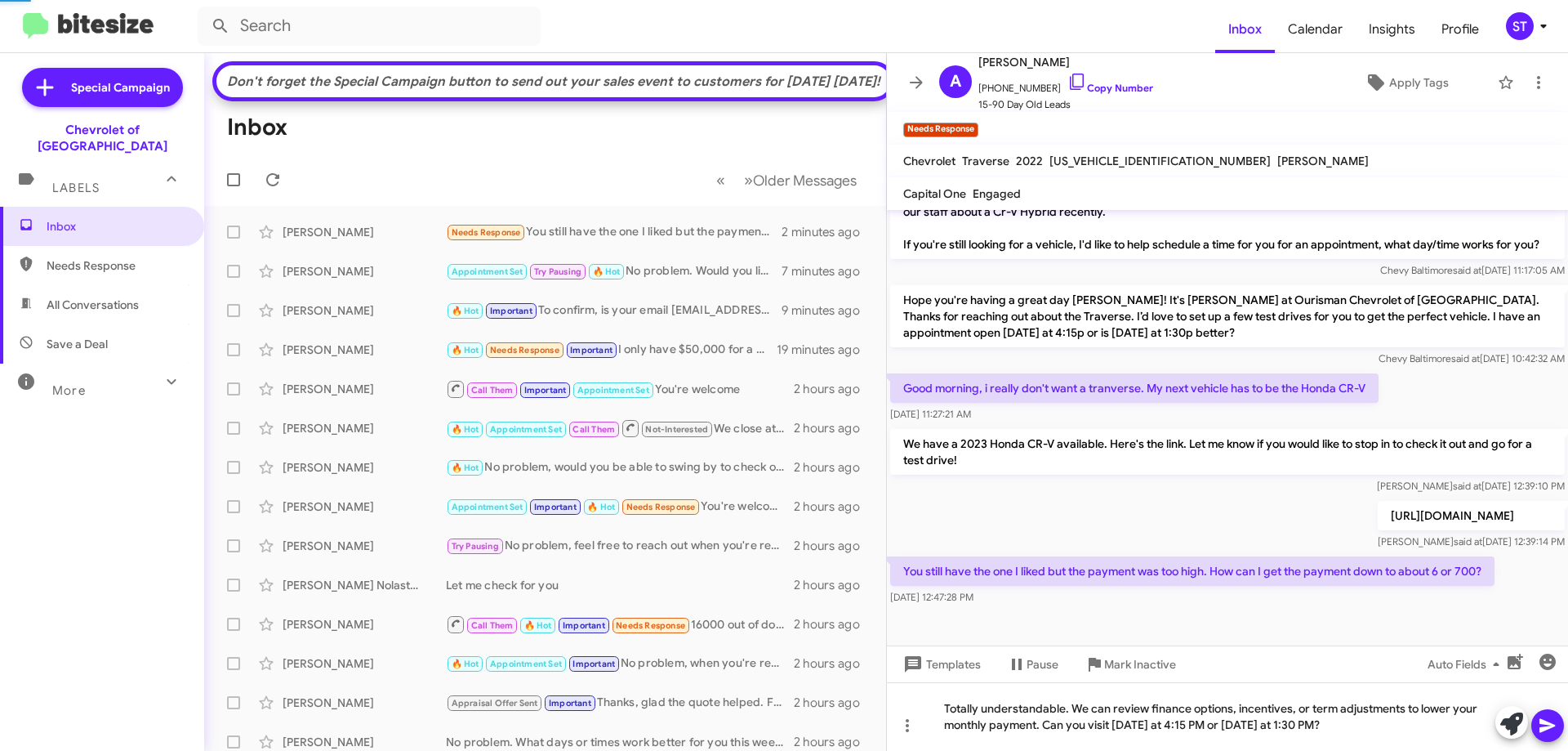
scroll to position [461, 0]
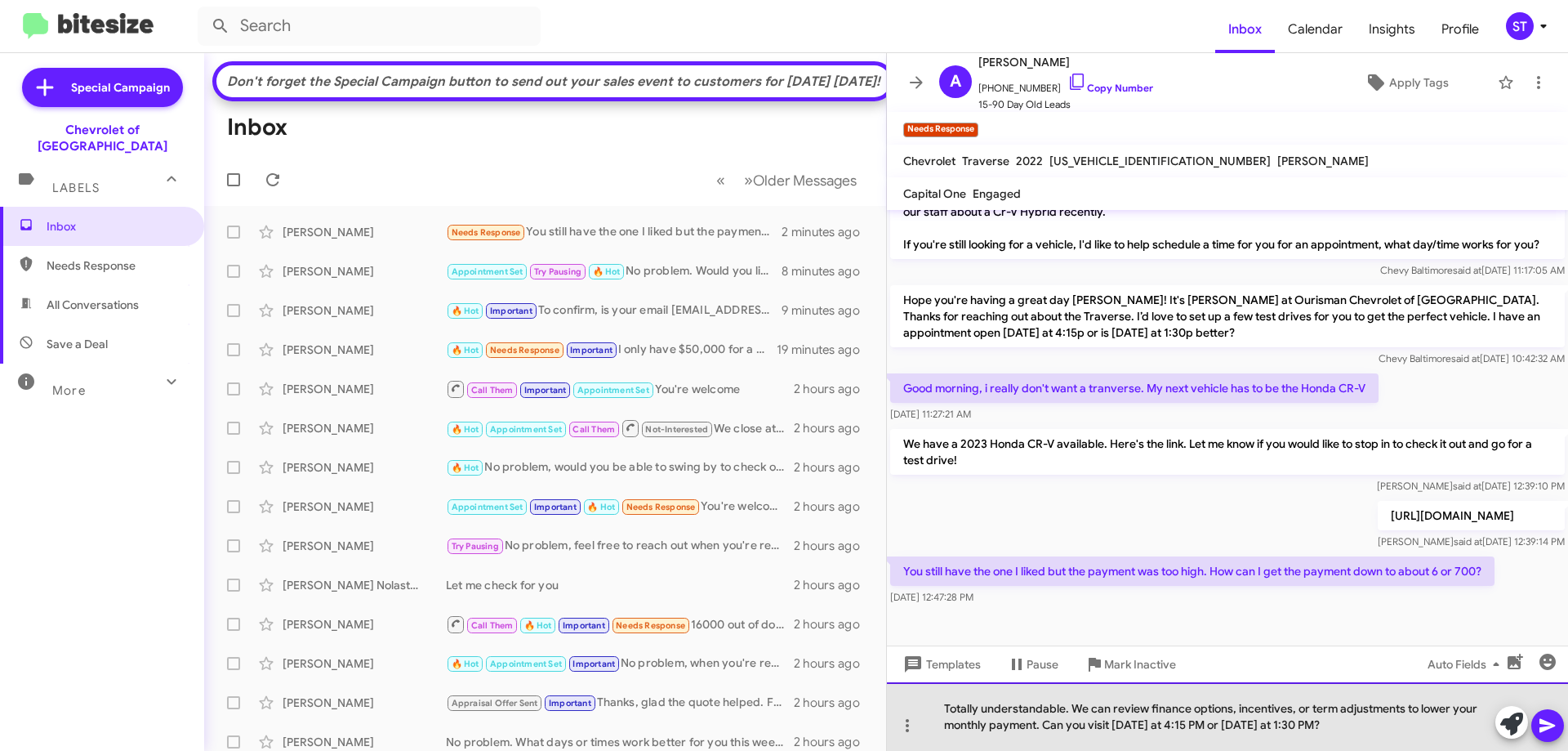
click at [1329, 722] on div "Totally understandable. We can review finance options, incentives, or term adju…" at bounding box center [1227, 716] width 681 height 69
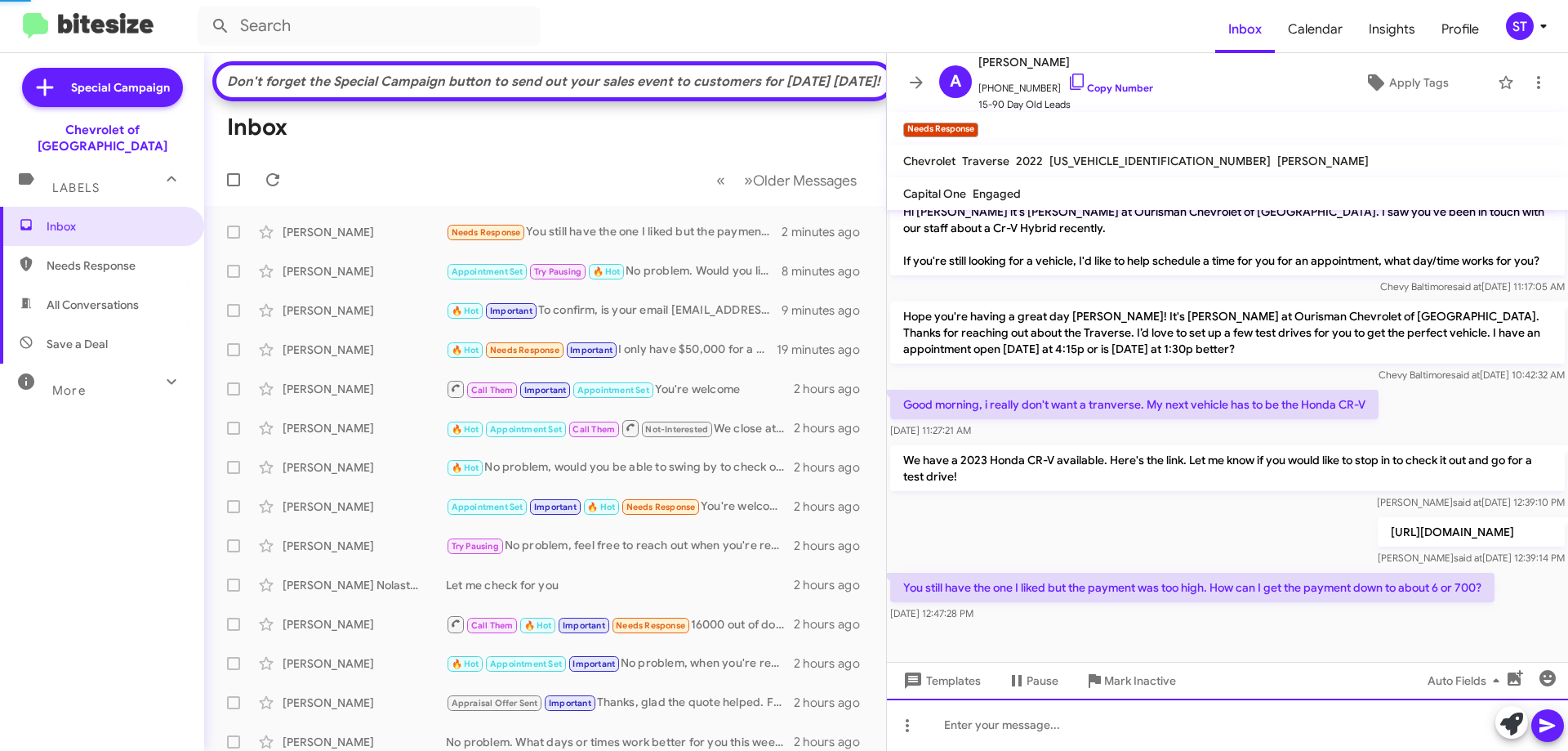
scroll to position [0, 0]
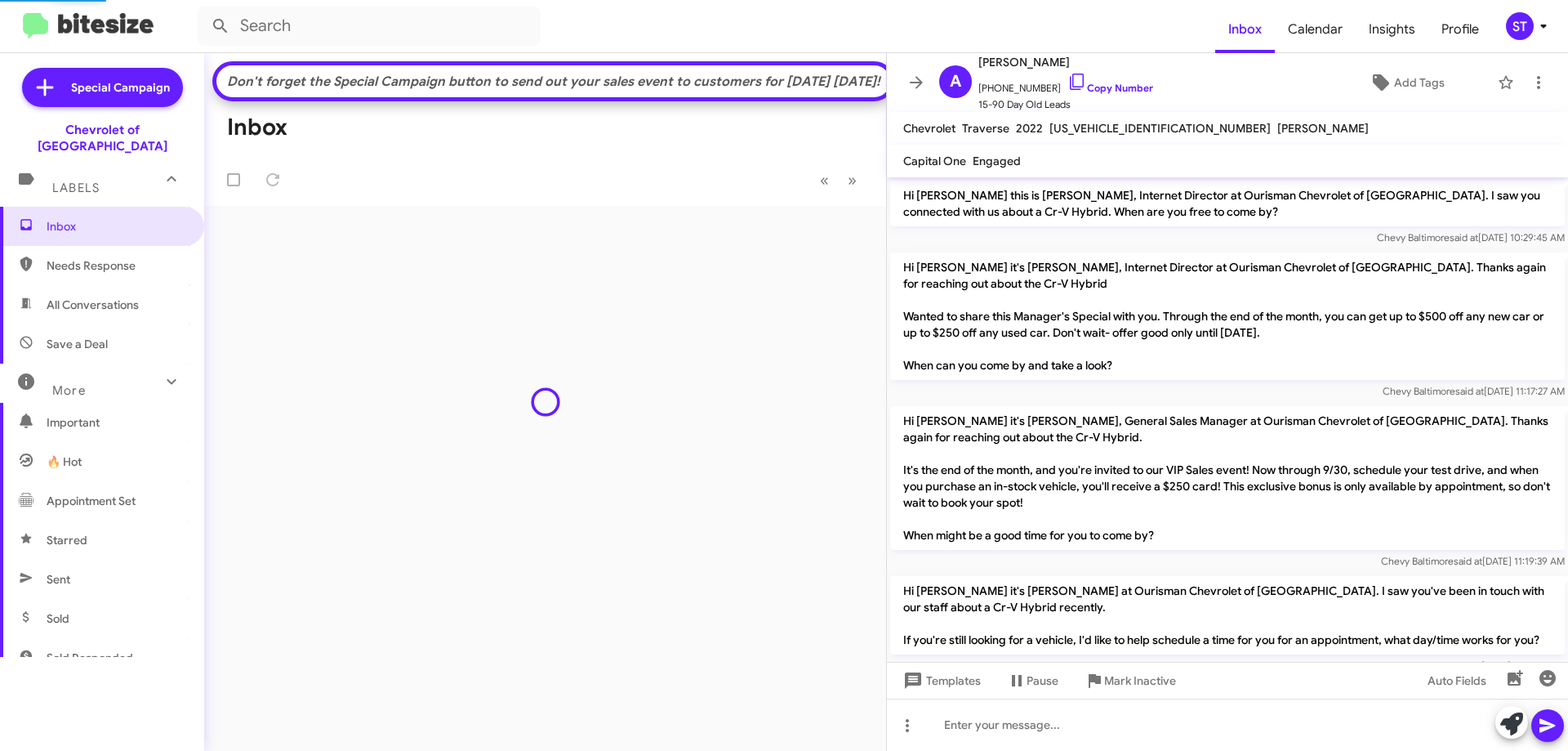
scroll to position [488, 0]
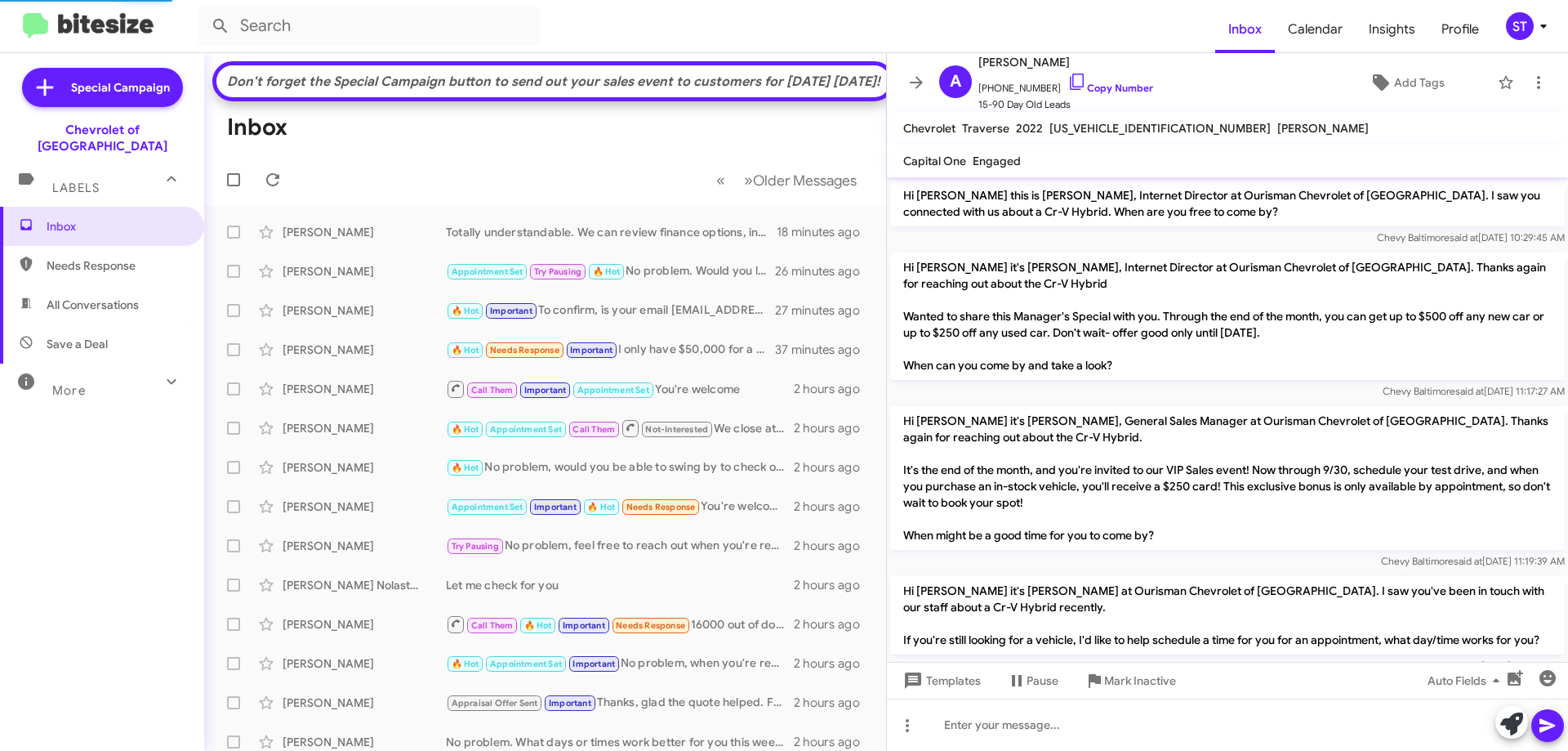
scroll to position [488, 0]
